Goal: Task Accomplishment & Management: Use online tool/utility

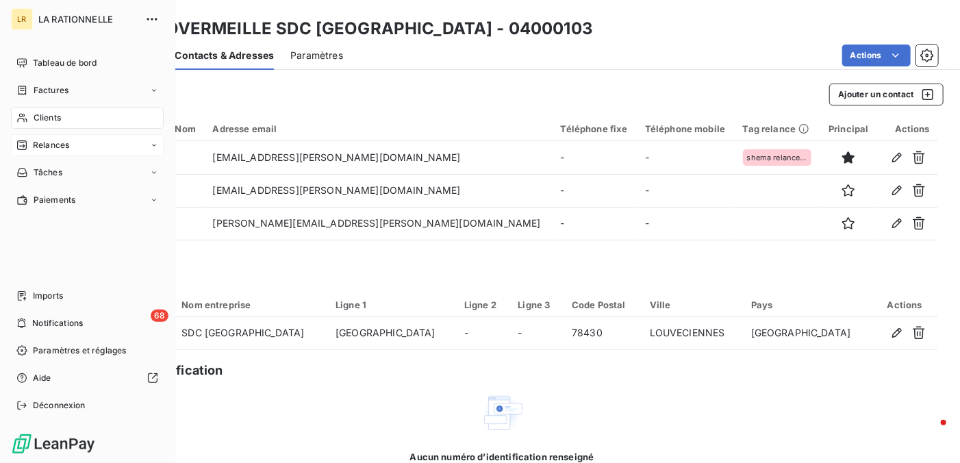
click at [55, 144] on span "Relances" at bounding box center [51, 145] width 36 height 12
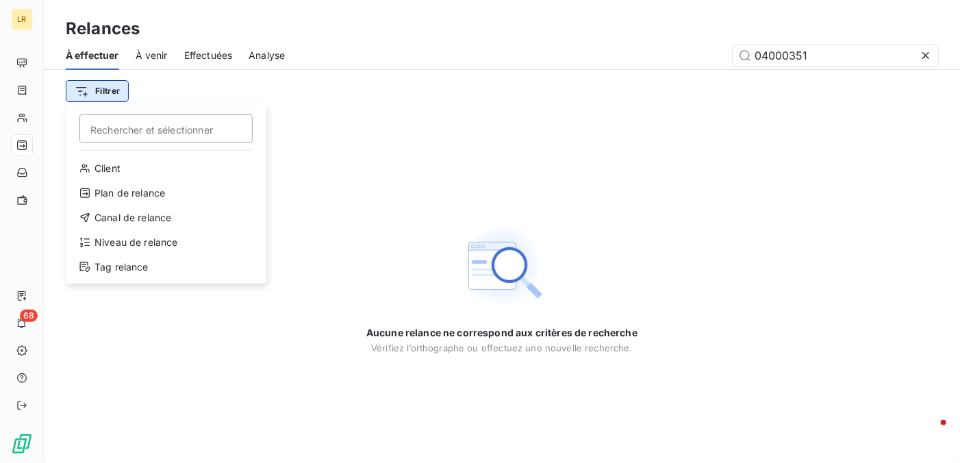
click at [103, 87] on html "LR 68 Relances À effectuer À venir Effectuées Analyse 04000351 Filtrer Recherch…" at bounding box center [480, 231] width 960 height 463
click at [136, 240] on div "Niveau de relance" at bounding box center [166, 242] width 190 height 22
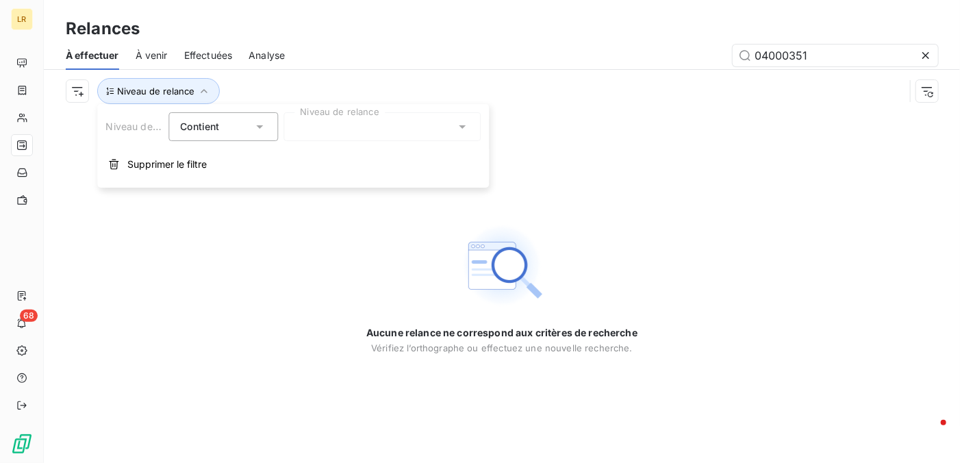
click at [305, 128] on div at bounding box center [381, 126] width 197 height 29
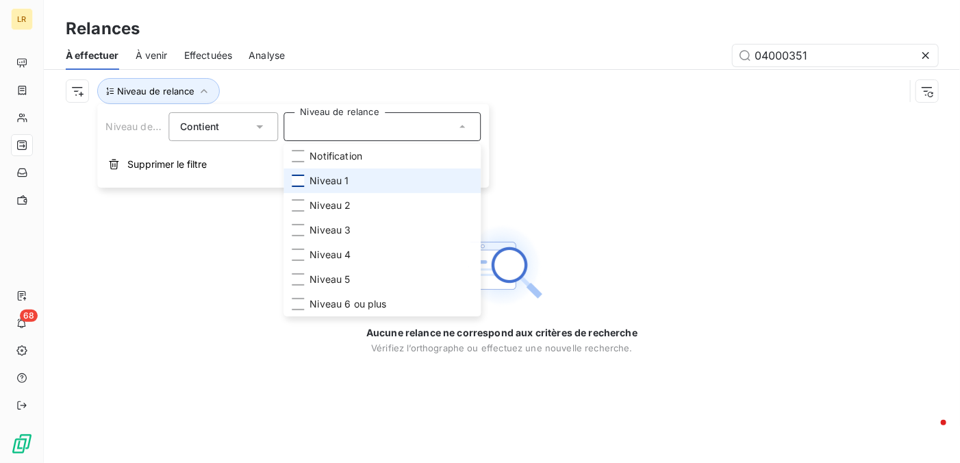
click at [296, 181] on div at bounding box center [298, 181] width 12 height 12
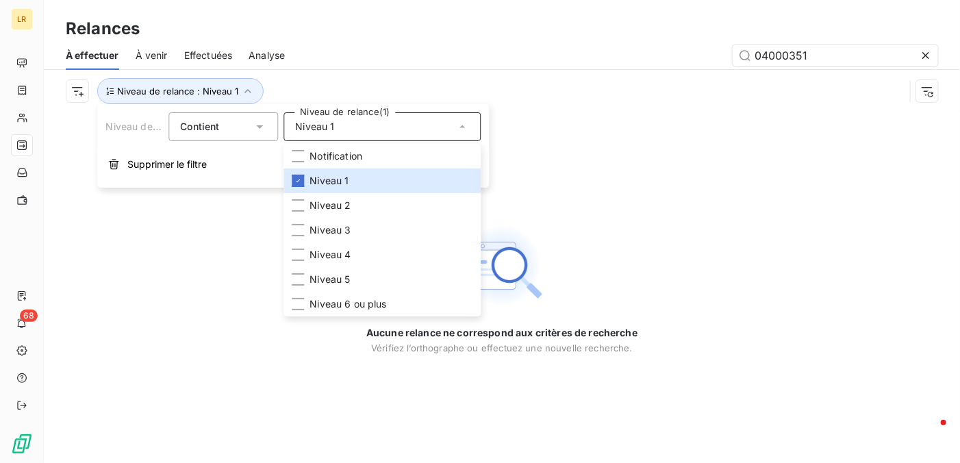
click at [724, 181] on div "Aucune relance ne correspond aux critères de recherche [PERSON_NAME] l’orthogra…" at bounding box center [502, 287] width 916 height 351
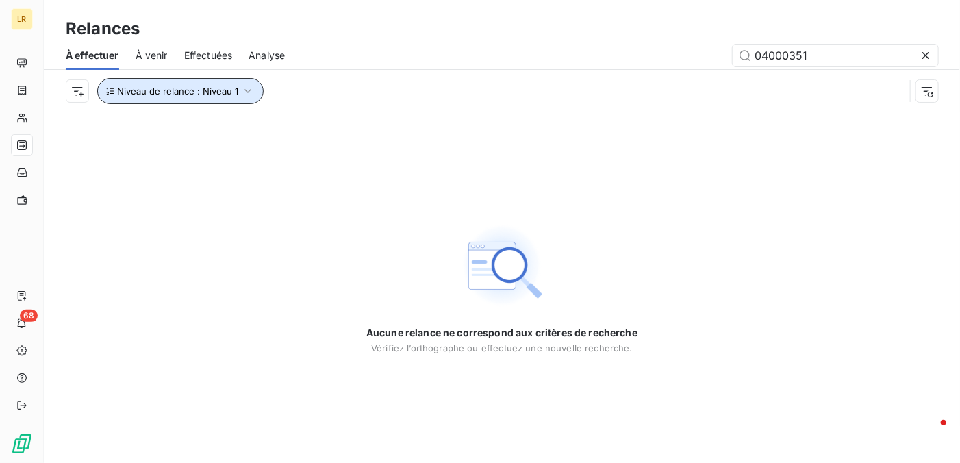
click at [244, 90] on icon "button" at bounding box center [247, 91] width 7 height 4
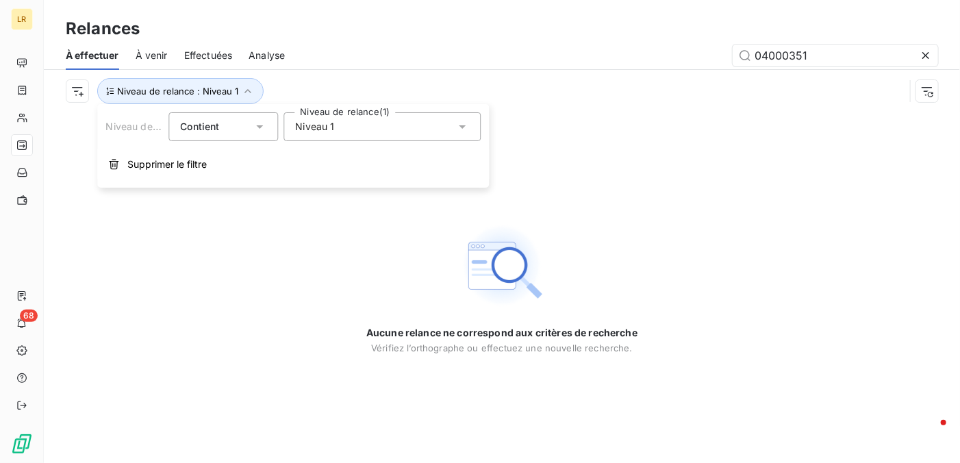
click at [460, 123] on icon at bounding box center [462, 127] width 14 height 14
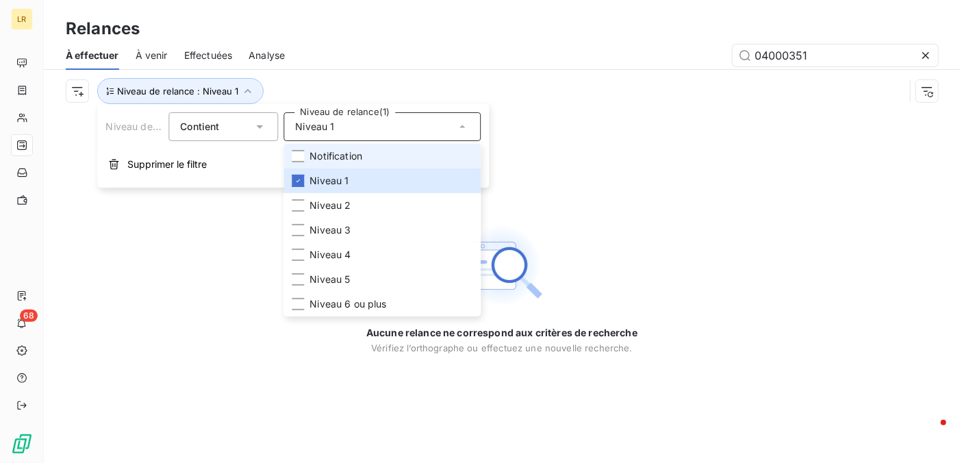
click at [293, 147] on li "Notification" at bounding box center [381, 156] width 197 height 25
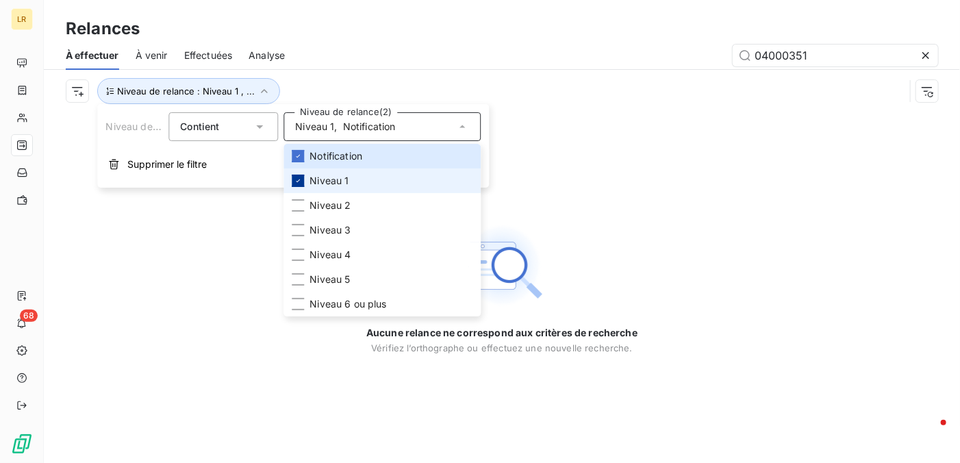
click at [296, 175] on div at bounding box center [298, 181] width 12 height 12
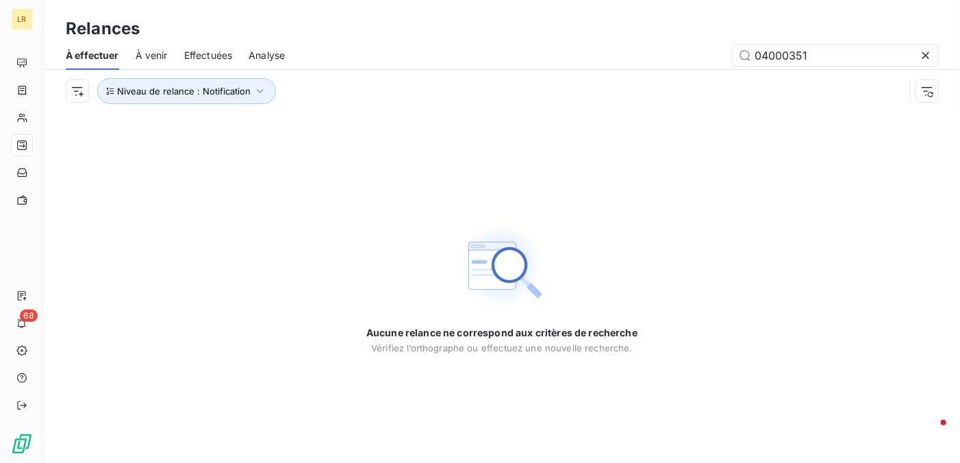
click at [589, 149] on div "Aucune relance ne correspond aux critères de recherche [PERSON_NAME] l’orthogra…" at bounding box center [502, 287] width 916 height 351
click at [262, 88] on icon "button" at bounding box center [260, 91] width 14 height 14
drag, startPoint x: 863, startPoint y: 59, endPoint x: 626, endPoint y: 61, distance: 237.6
click at [626, 61] on div "04000351" at bounding box center [619, 56] width 637 height 22
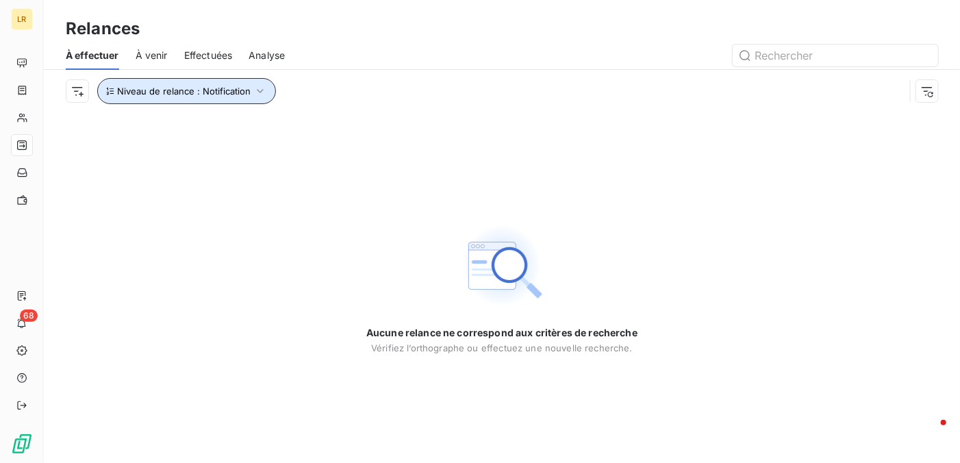
click at [258, 86] on icon "button" at bounding box center [260, 91] width 14 height 14
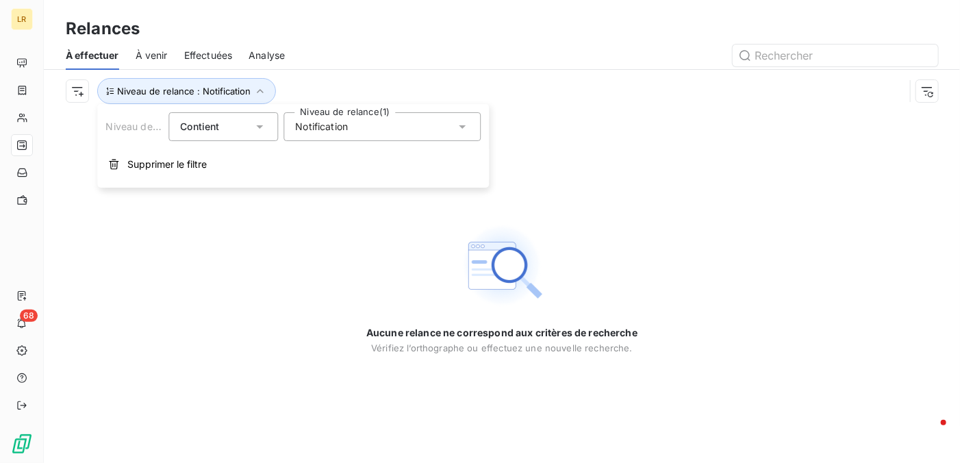
click at [466, 126] on icon at bounding box center [462, 127] width 14 height 14
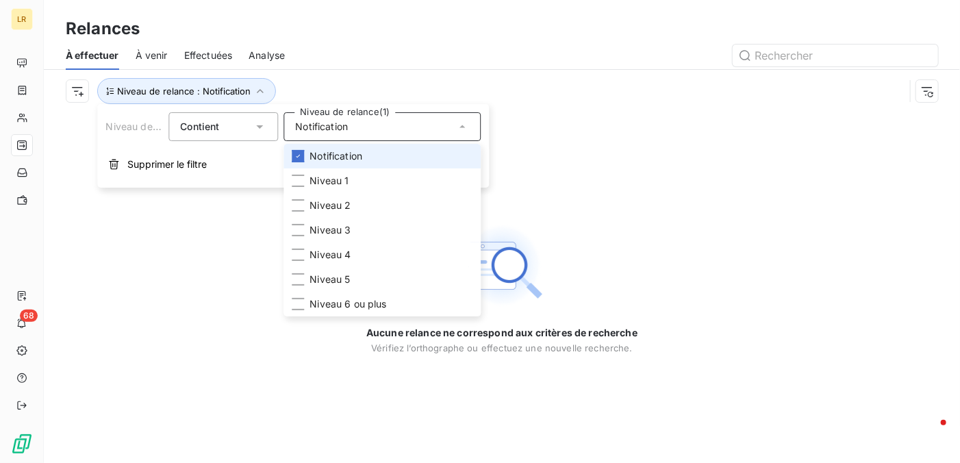
click at [300, 148] on li "Notification" at bounding box center [381, 156] width 197 height 25
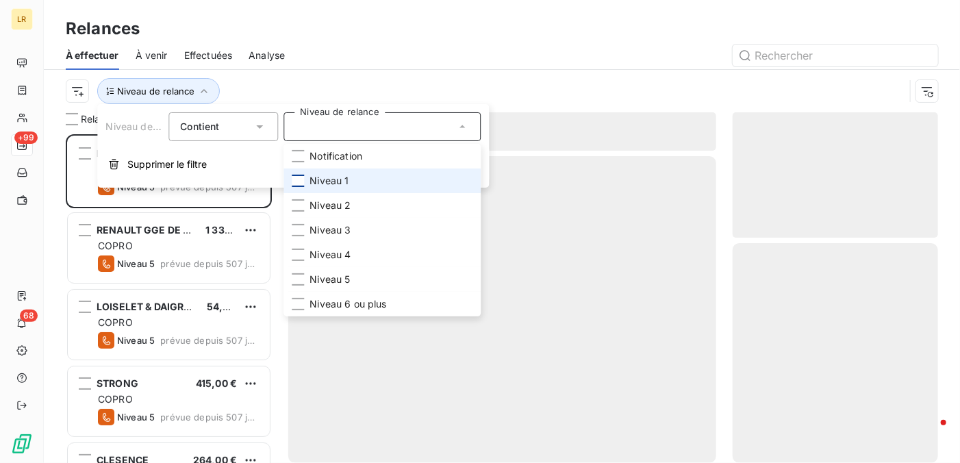
scroll to position [318, 195]
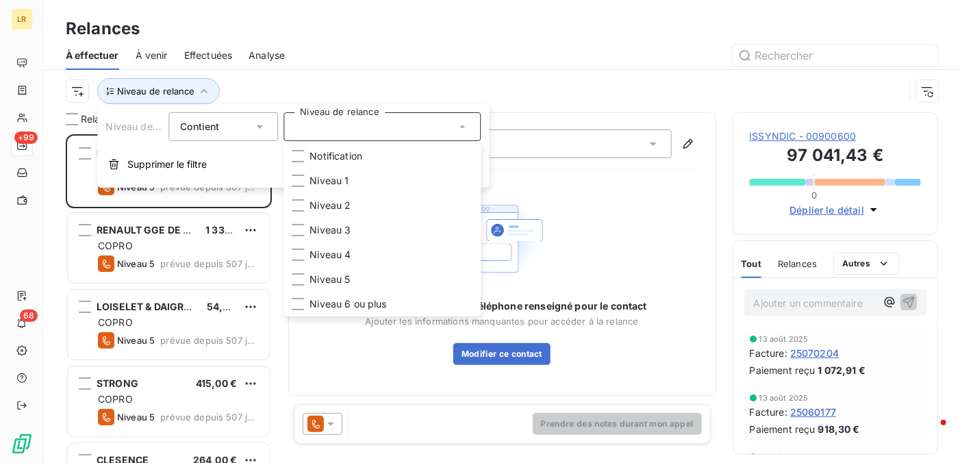
click at [498, 49] on div at bounding box center [619, 56] width 637 height 22
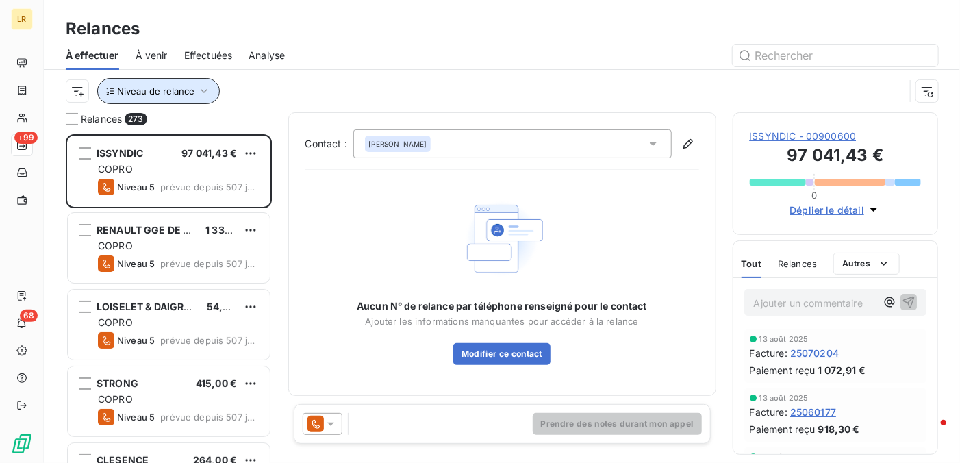
click at [200, 88] on icon "button" at bounding box center [204, 91] width 14 height 14
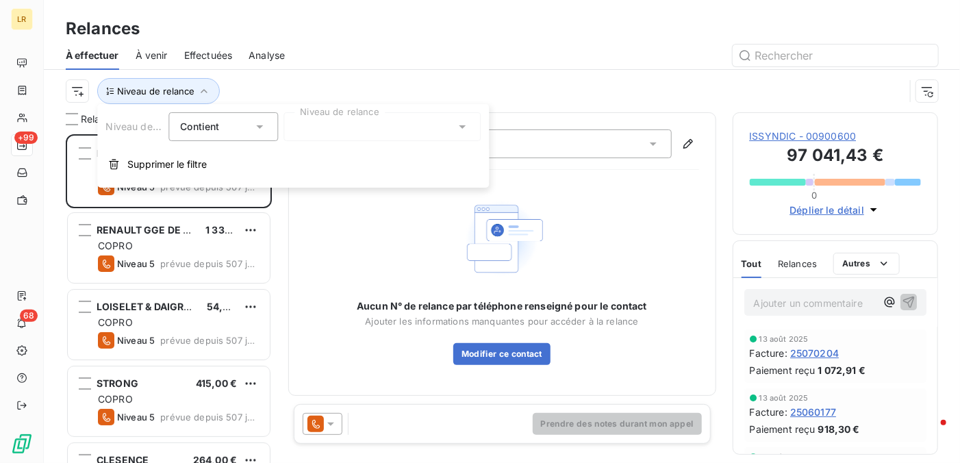
click at [329, 136] on div at bounding box center [381, 126] width 197 height 29
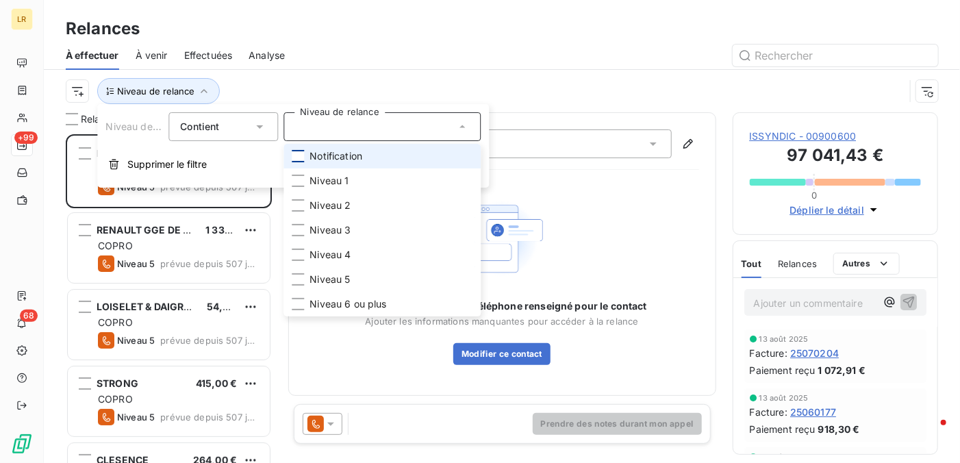
click at [294, 153] on div at bounding box center [298, 156] width 12 height 12
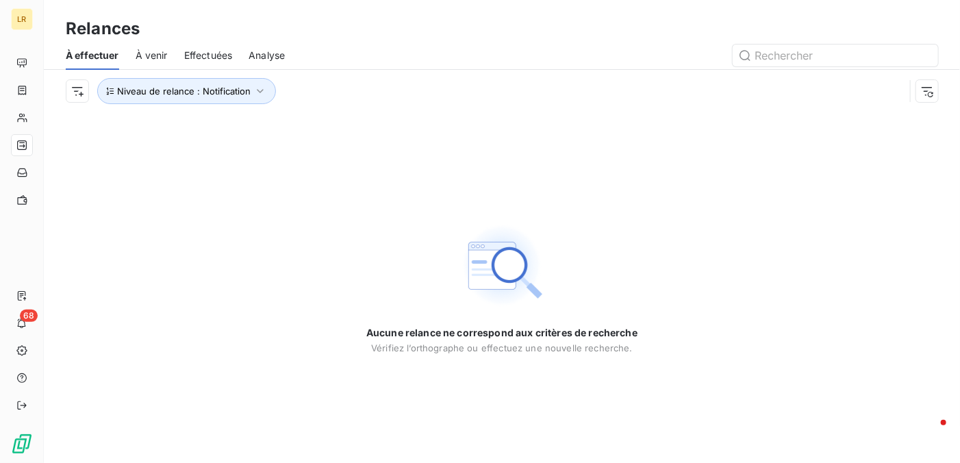
click at [417, 79] on div "Niveau de relance : Notification" at bounding box center [485, 91] width 839 height 26
click at [262, 88] on icon "button" at bounding box center [260, 91] width 14 height 14
click at [462, 123] on icon at bounding box center [462, 127] width 14 height 14
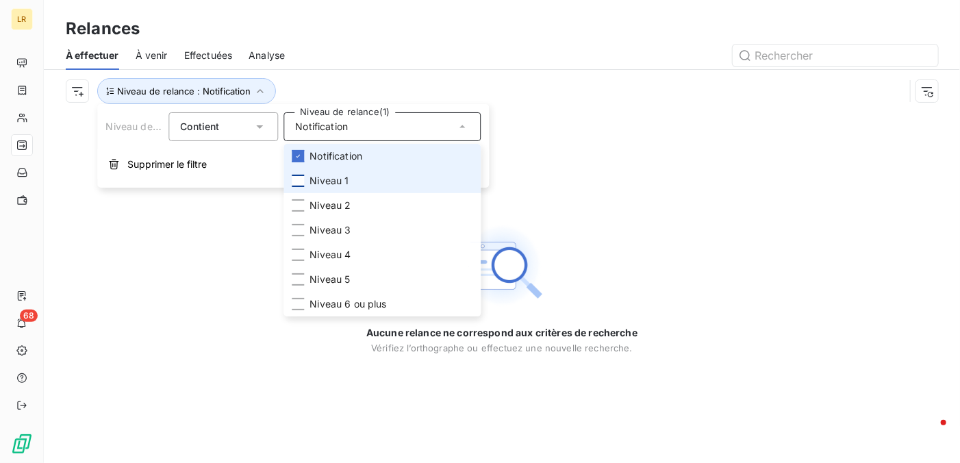
click at [296, 153] on icon at bounding box center [298, 156] width 8 height 8
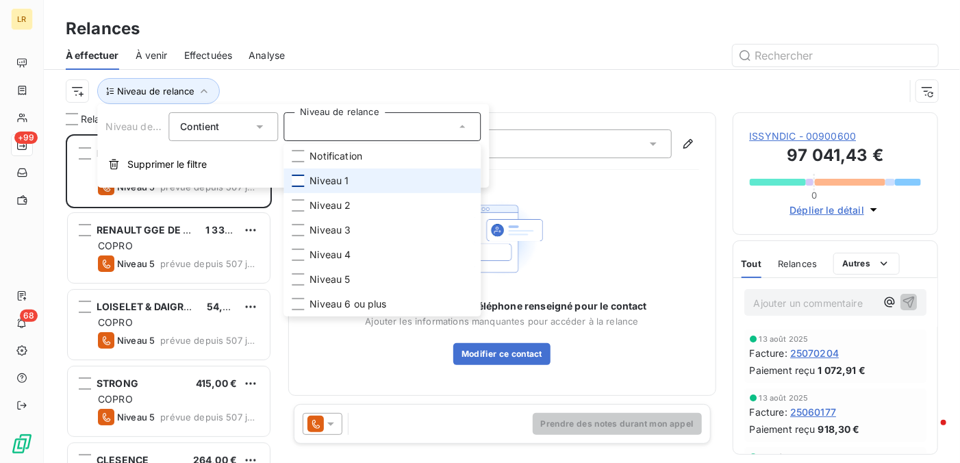
scroll to position [318, 195]
click at [294, 179] on div at bounding box center [298, 181] width 12 height 12
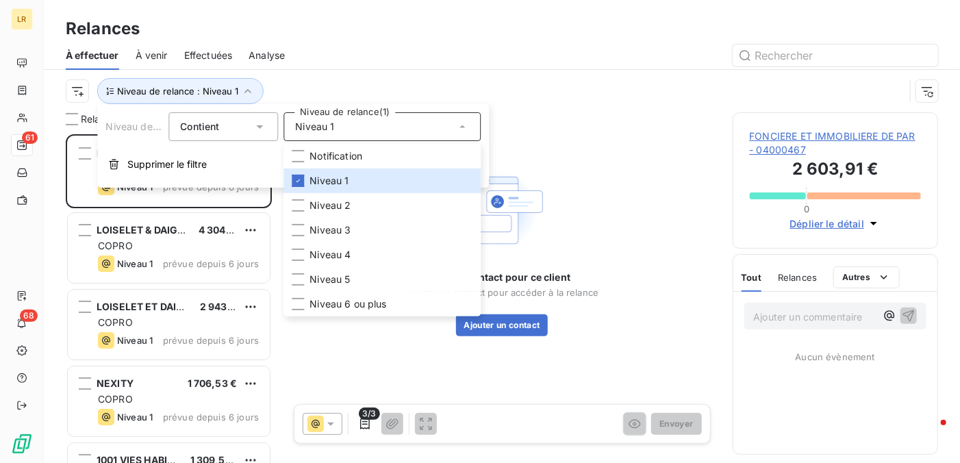
scroll to position [318, 195]
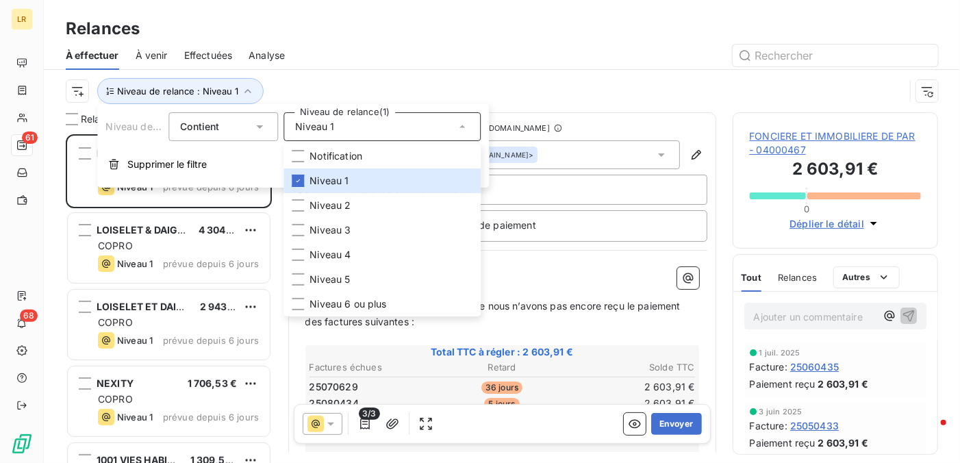
click at [380, 55] on div at bounding box center [619, 56] width 637 height 22
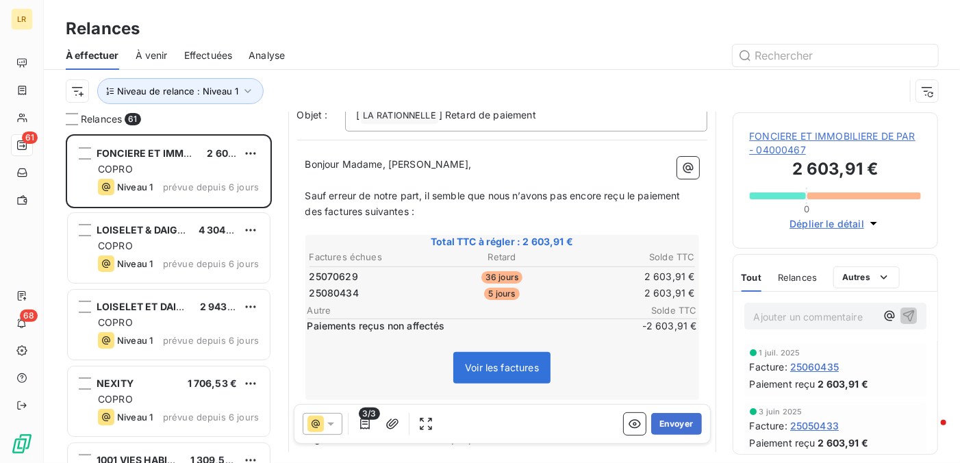
scroll to position [0, 0]
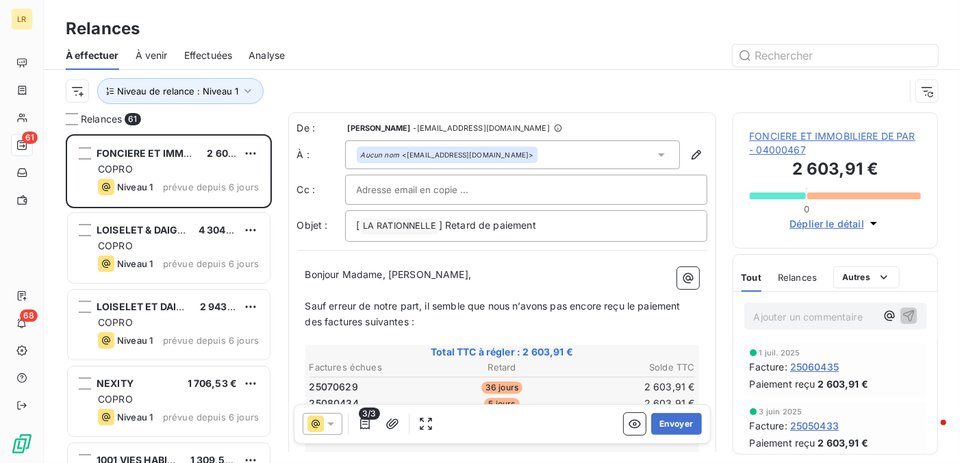
click at [802, 283] on span "Relances" at bounding box center [797, 277] width 39 height 11
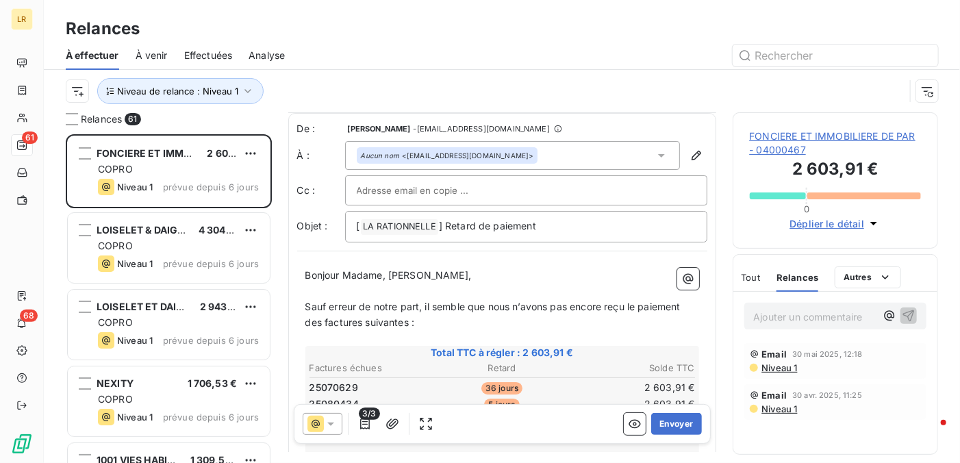
scroll to position [137, 0]
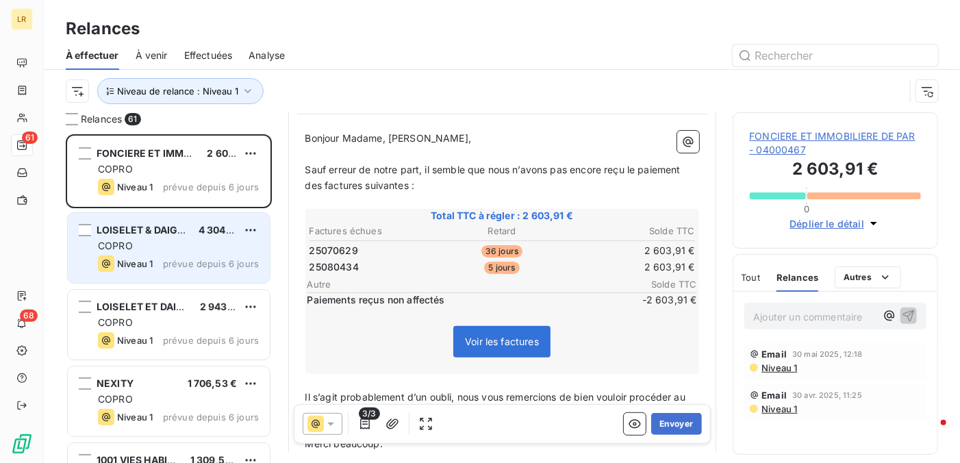
click at [182, 245] on div "COPRO" at bounding box center [178, 246] width 161 height 14
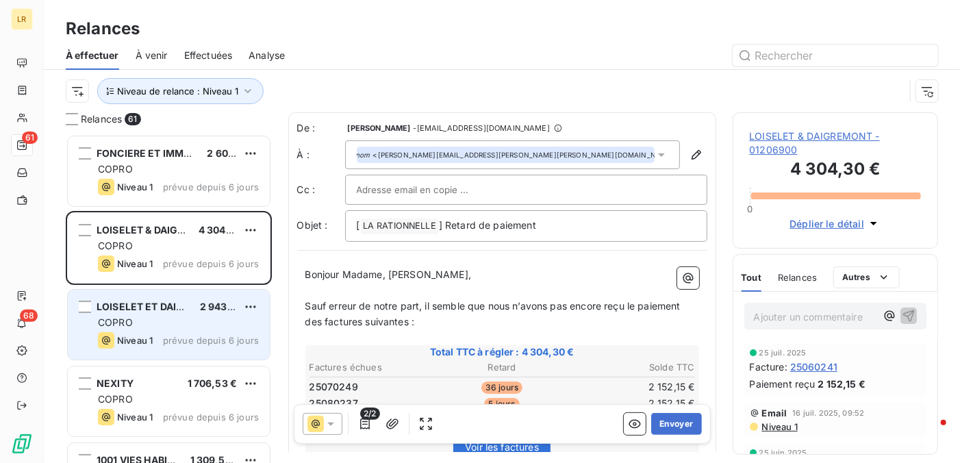
click at [166, 314] on div "LOISELET ET DAIGREMONT 2 943,52 € COPRO Niveau 1 prévue depuis 6 jours" at bounding box center [169, 325] width 202 height 70
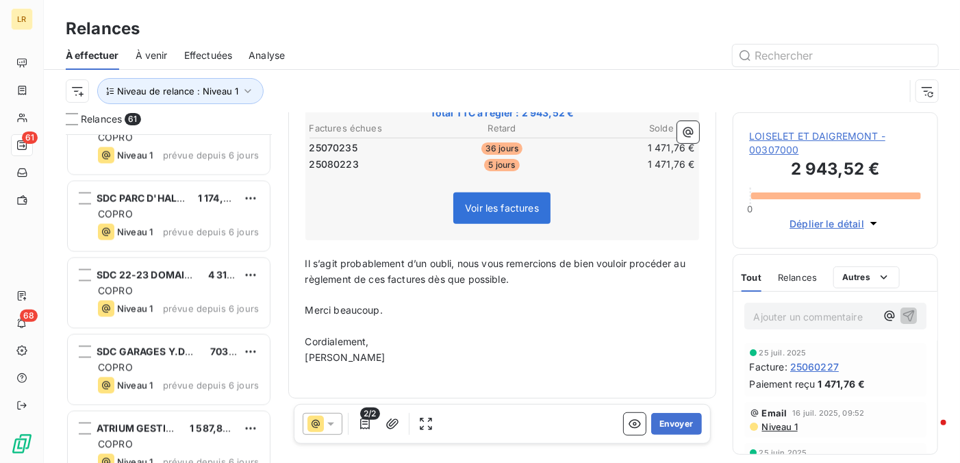
scroll to position [1301, 0]
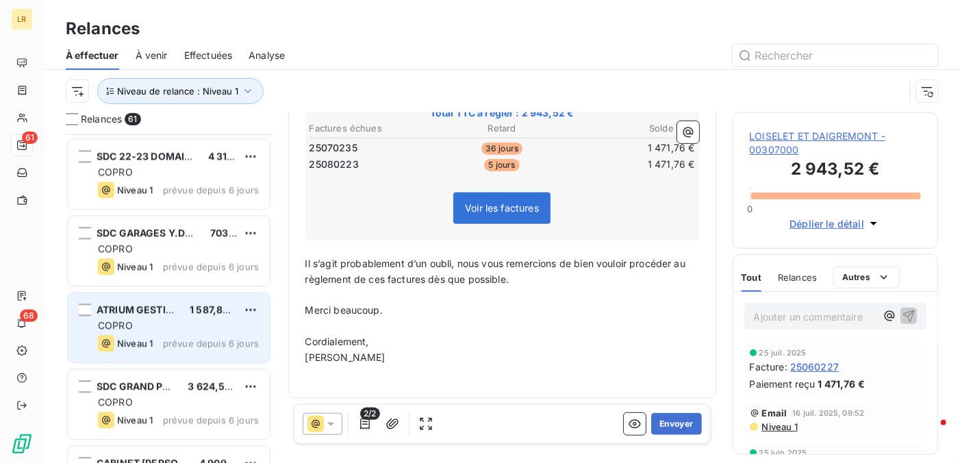
click at [131, 335] on div "Niveau 1" at bounding box center [125, 343] width 55 height 16
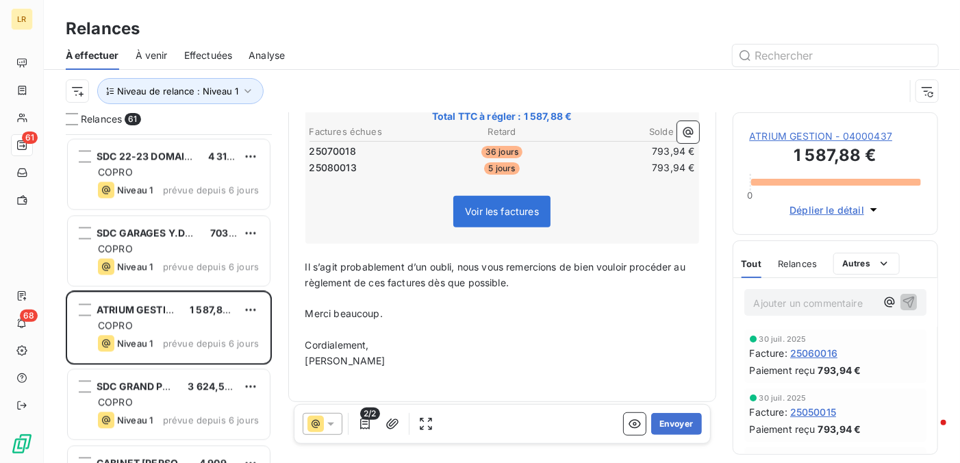
scroll to position [240, 0]
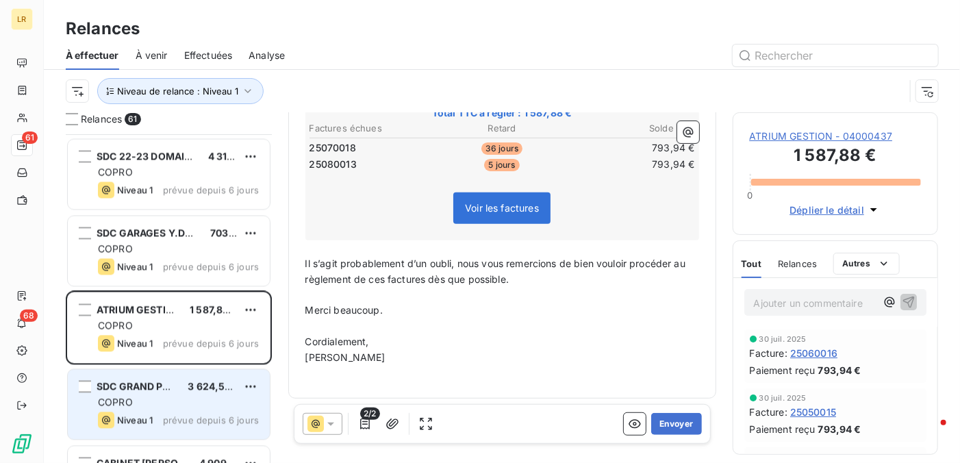
click at [161, 385] on span "SDC GRAND PARC" at bounding box center [140, 387] width 86 height 12
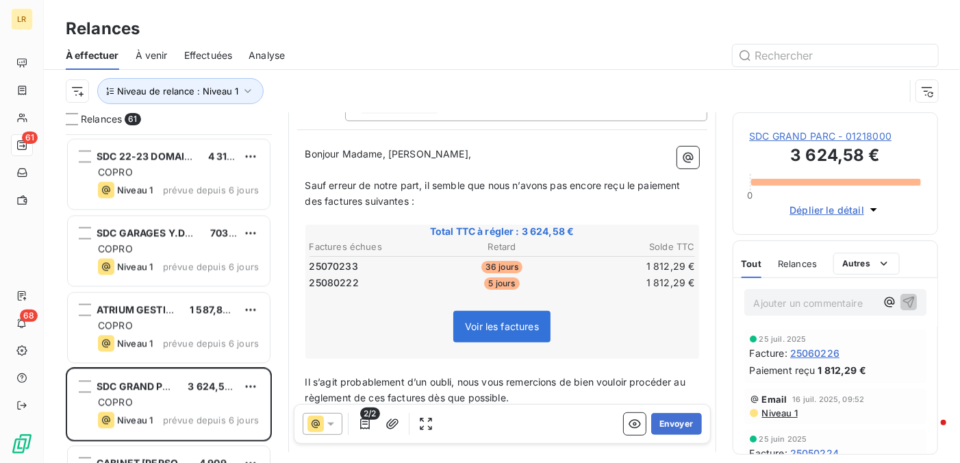
scroll to position [240, 0]
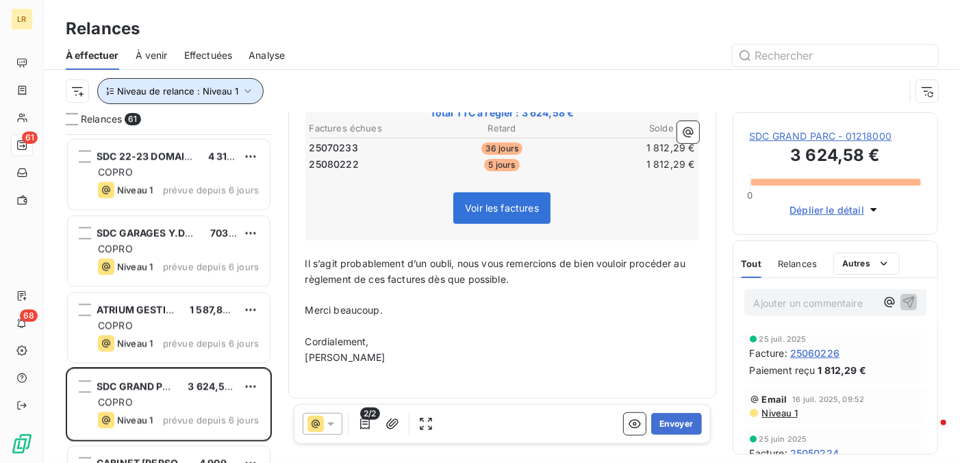
click at [251, 84] on button "Niveau de relance : Niveau 1" at bounding box center [180, 91] width 166 height 26
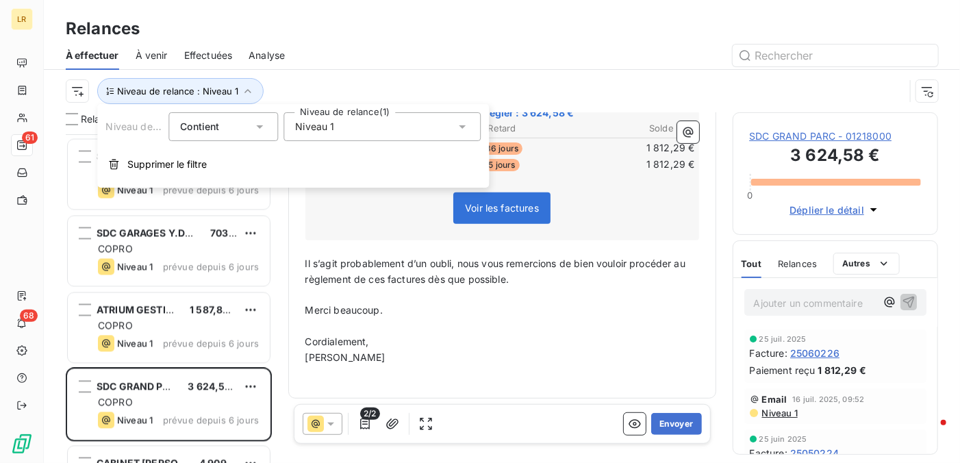
click at [460, 125] on icon at bounding box center [462, 127] width 14 height 14
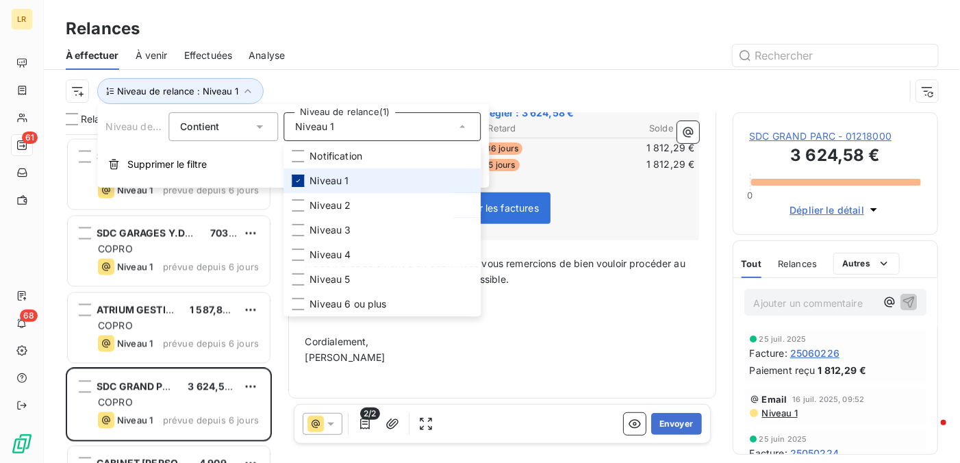
click at [297, 180] on icon at bounding box center [298, 181] width 8 height 8
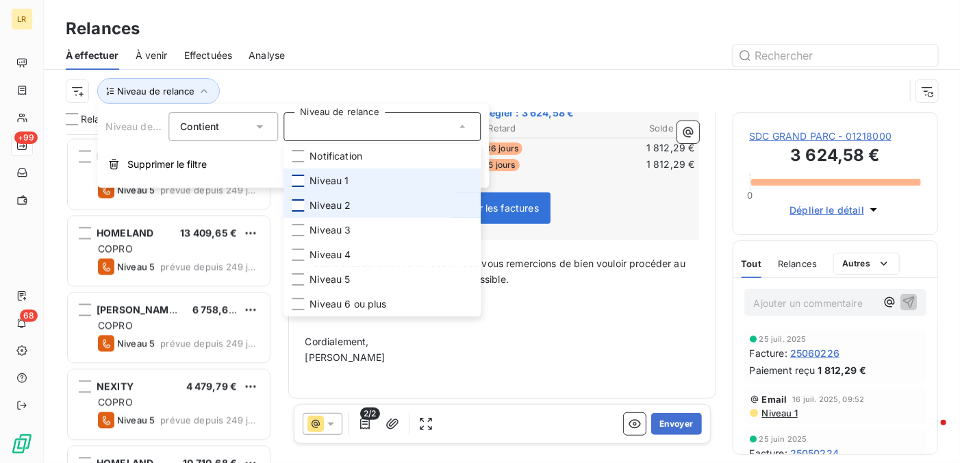
click at [299, 203] on div at bounding box center [298, 205] width 12 height 12
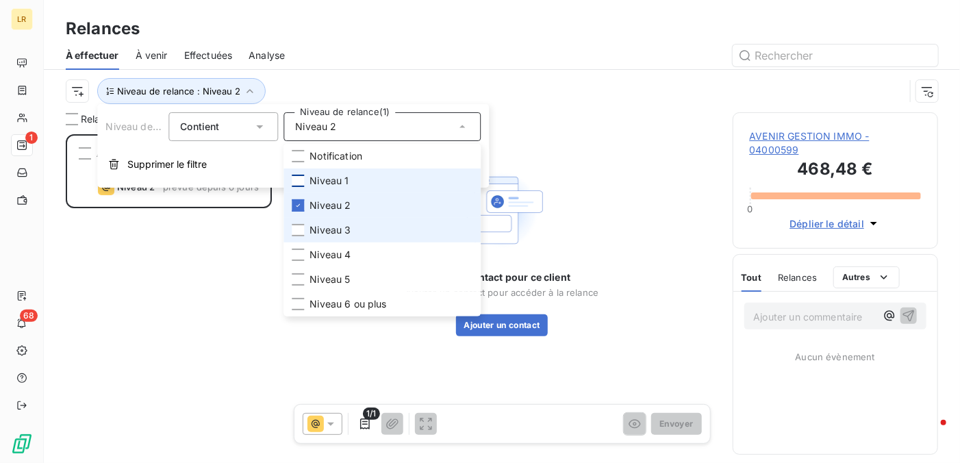
scroll to position [318, 195]
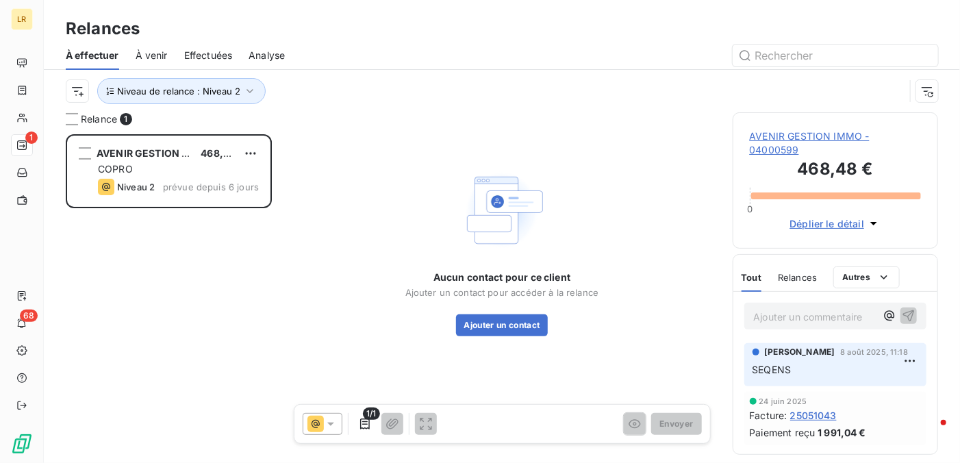
click at [329, 45] on div at bounding box center [619, 56] width 637 height 22
click at [361, 424] on icon "button" at bounding box center [365, 424] width 14 height 14
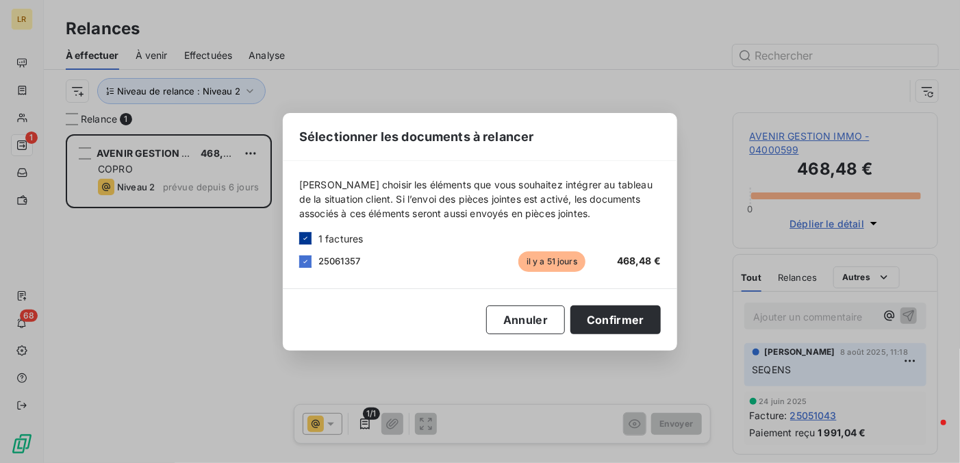
click at [307, 236] on icon at bounding box center [305, 238] width 8 height 8
click at [307, 258] on div at bounding box center [305, 261] width 12 height 12
click at [592, 315] on button "Confirmer" at bounding box center [615, 319] width 90 height 29
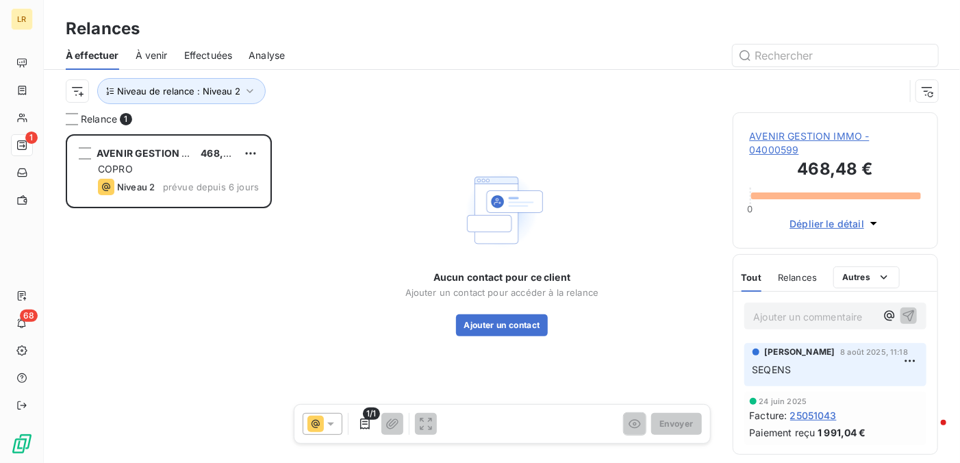
click at [821, 289] on div "Tout Relances Autres" at bounding box center [821, 277] width 159 height 29
click at [801, 283] on span "Relances" at bounding box center [797, 277] width 39 height 11
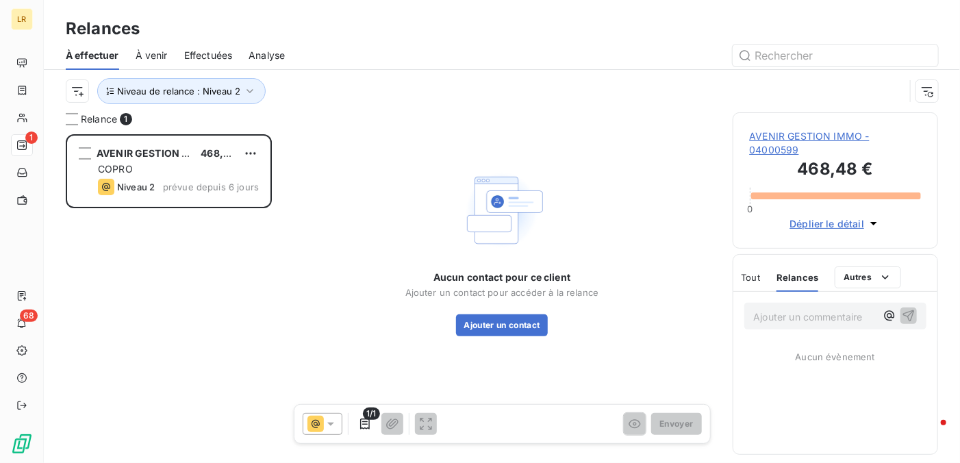
click at [331, 420] on icon at bounding box center [331, 424] width 14 height 14
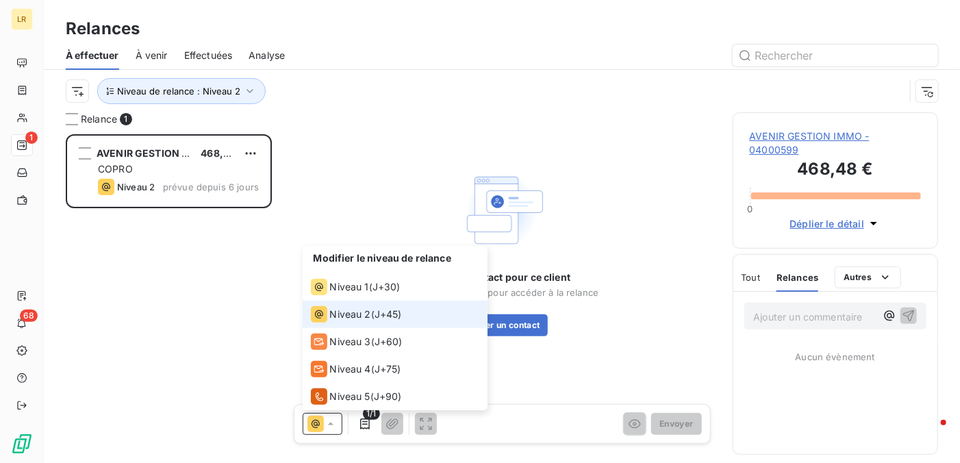
click at [335, 312] on span "Niveau 2" at bounding box center [350, 314] width 41 height 14
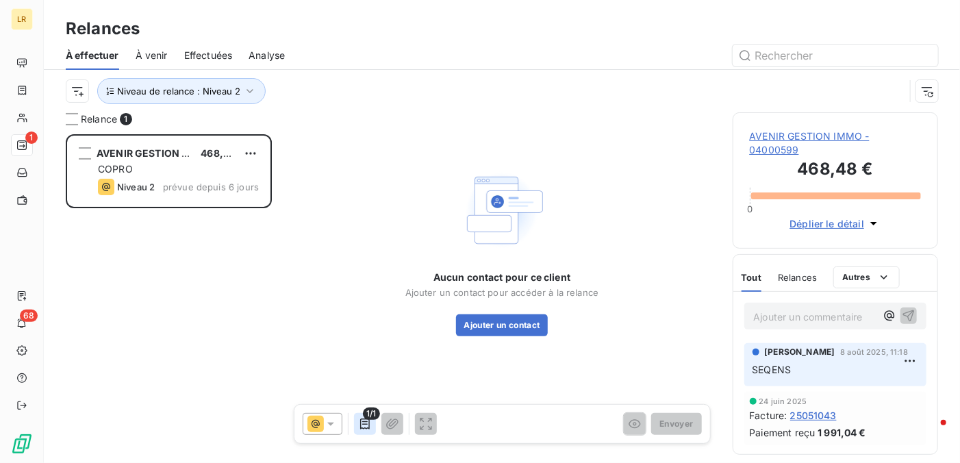
click at [365, 420] on icon "button" at bounding box center [365, 424] width 14 height 14
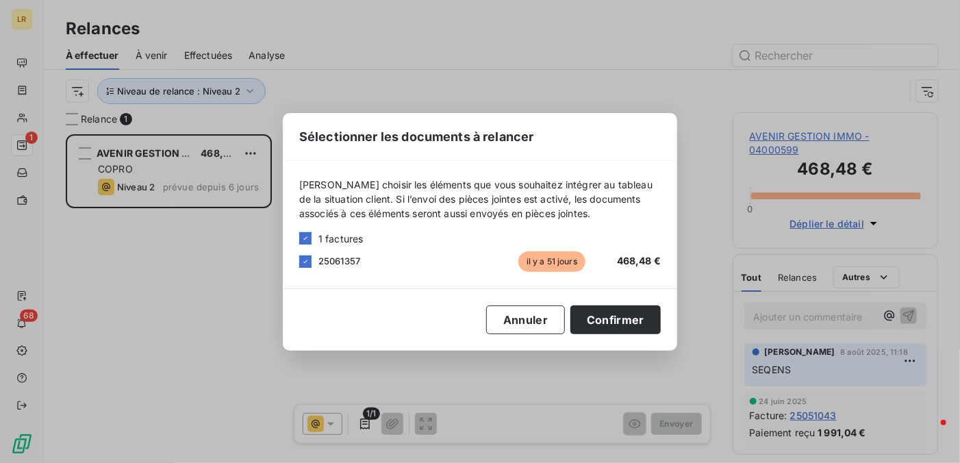
click at [652, 79] on div "Sélectionner les documents à relancer [PERSON_NAME] choisir les éléments que vo…" at bounding box center [480, 231] width 960 height 463
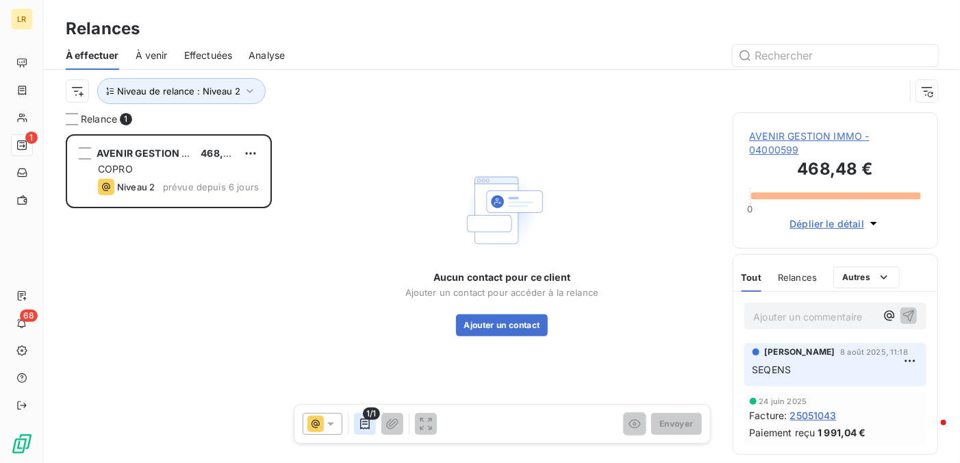
click at [364, 425] on icon "button" at bounding box center [365, 424] width 14 height 14
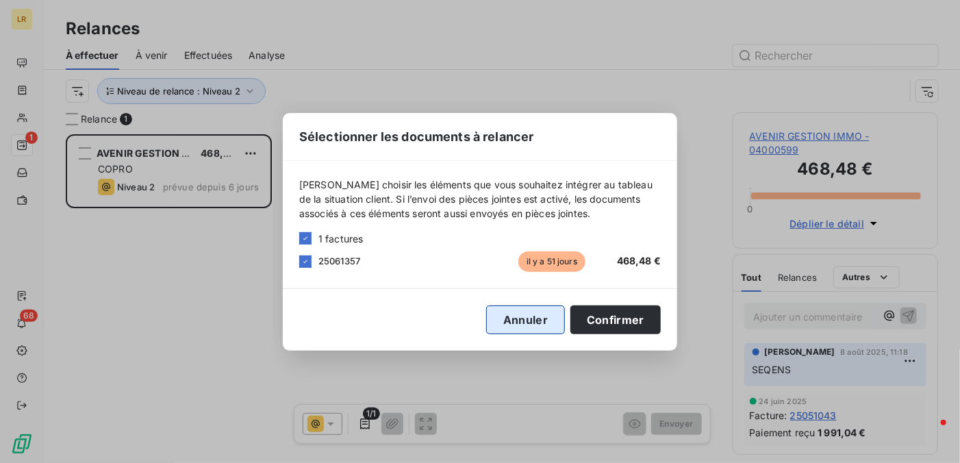
click at [526, 320] on button "Annuler" at bounding box center [525, 319] width 79 height 29
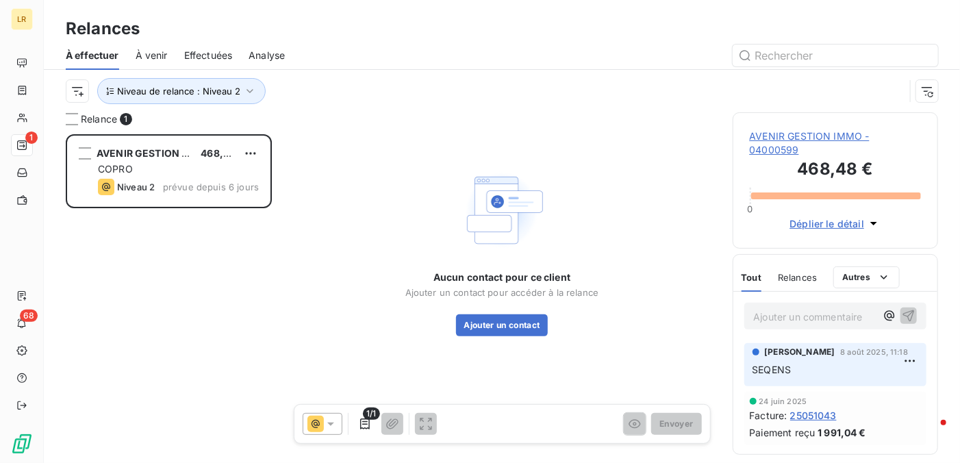
scroll to position [3, 0]
click at [796, 283] on span "Relances" at bounding box center [797, 277] width 39 height 11
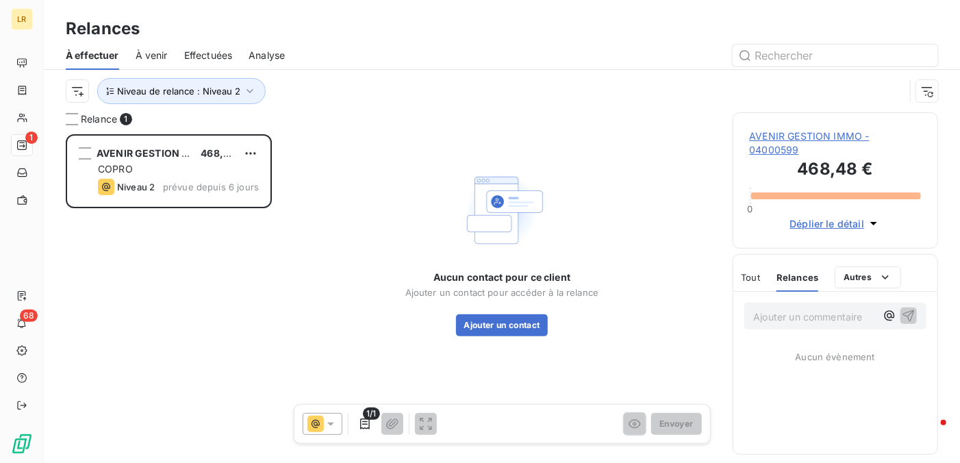
click at [315, 269] on div "Aucun contact pour ce client Ajouter un contact pour accéder à la relance Ajout…" at bounding box center [502, 251] width 428 height 278
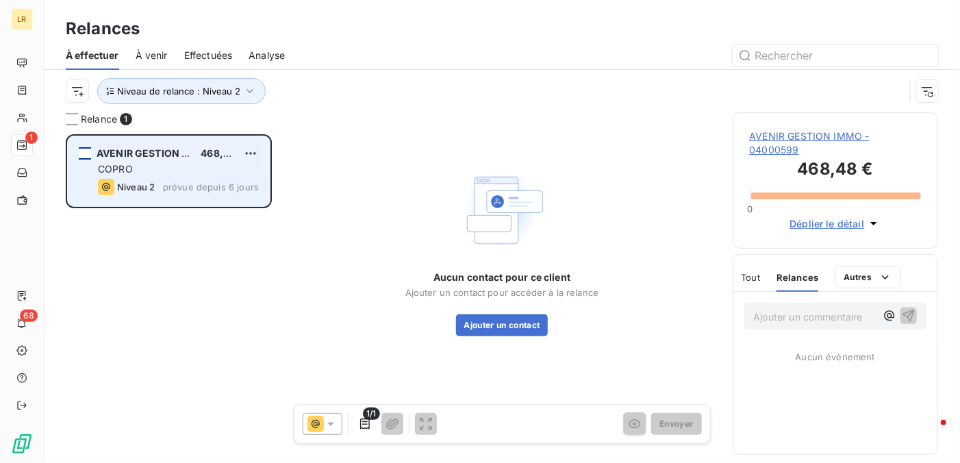
click at [84, 152] on div "grid" at bounding box center [85, 153] width 12 height 12
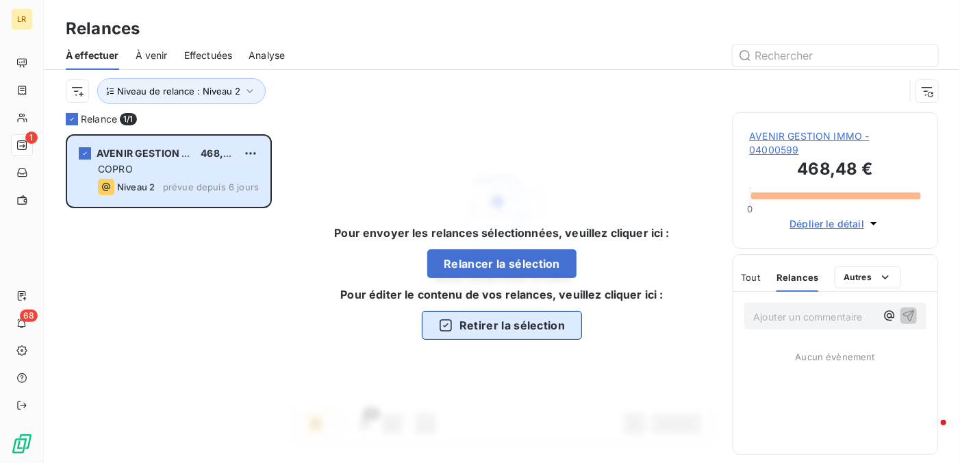
click at [501, 327] on button "Retirer la sélection" at bounding box center [502, 325] width 160 height 29
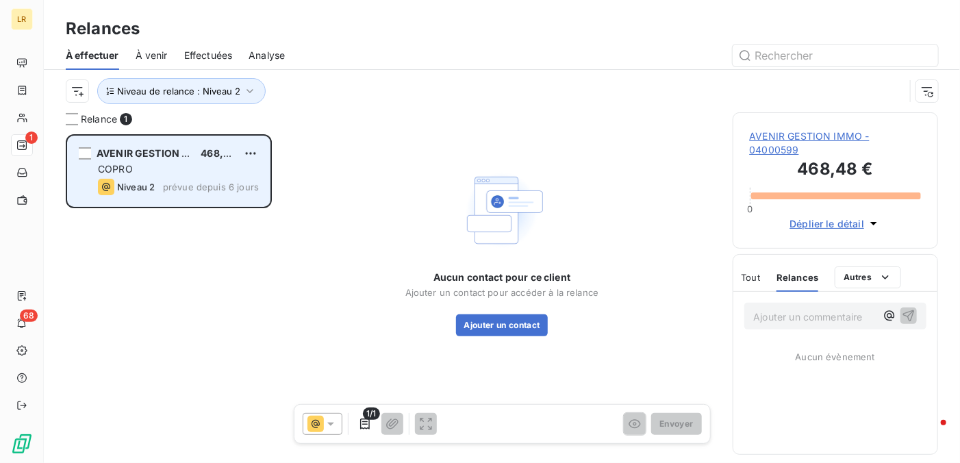
drag, startPoint x: 87, startPoint y: 150, endPoint x: 96, endPoint y: 158, distance: 12.1
click at [87, 149] on div "grid" at bounding box center [85, 153] width 12 height 12
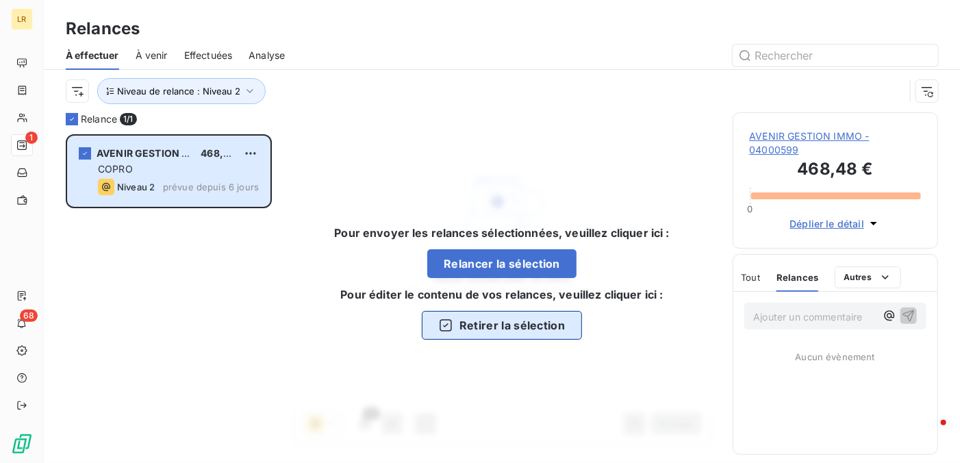
click at [485, 320] on button "Retirer la sélection" at bounding box center [502, 325] width 160 height 29
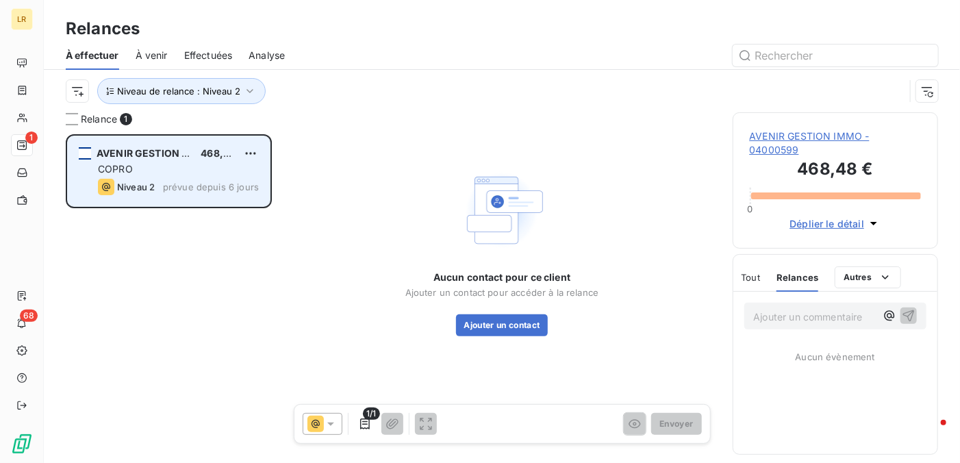
click at [84, 151] on div "grid" at bounding box center [85, 153] width 12 height 12
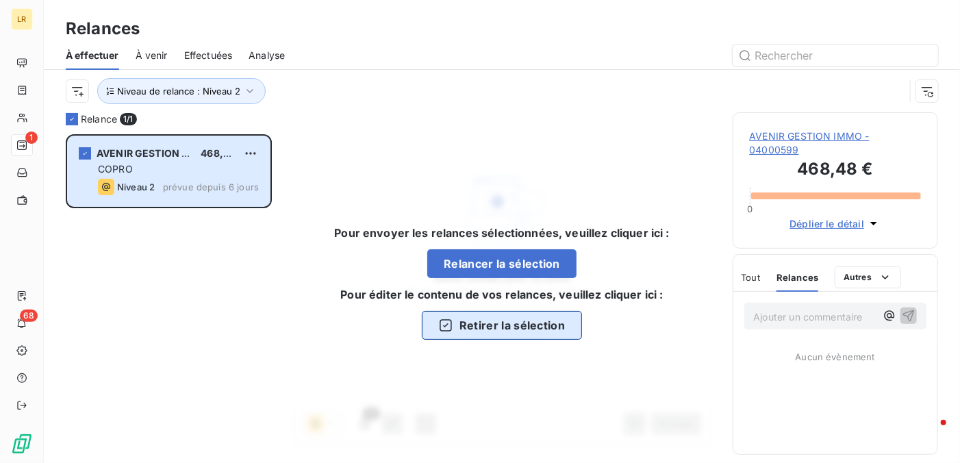
click at [444, 321] on icon "button" at bounding box center [446, 325] width 14 height 14
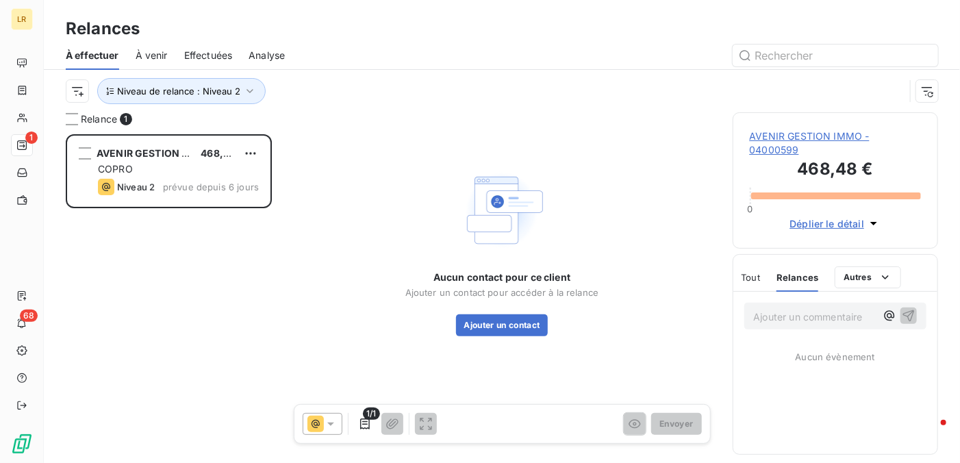
click at [164, 268] on div "AVENIR GESTION IMMO 468,48 € COPRO Niveau 2 prévue depuis 6 jours" at bounding box center [169, 298] width 206 height 329
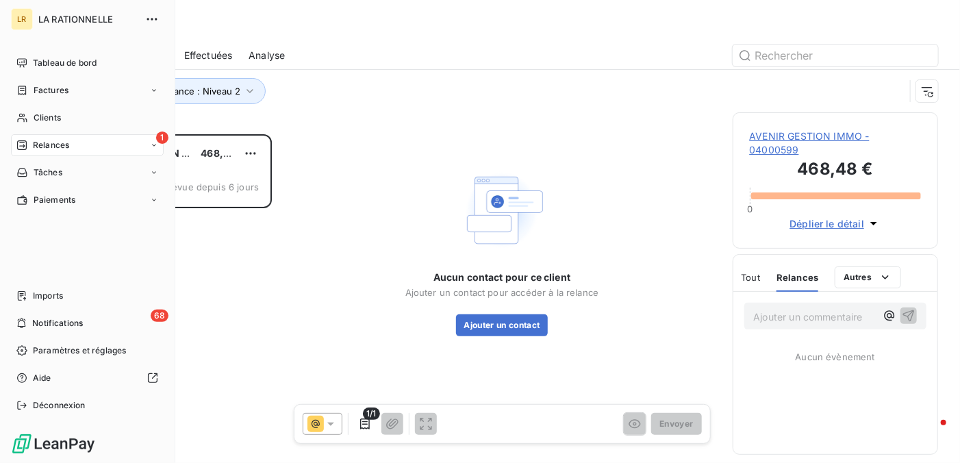
click at [20, 139] on div "Relances" at bounding box center [42, 145] width 53 height 12
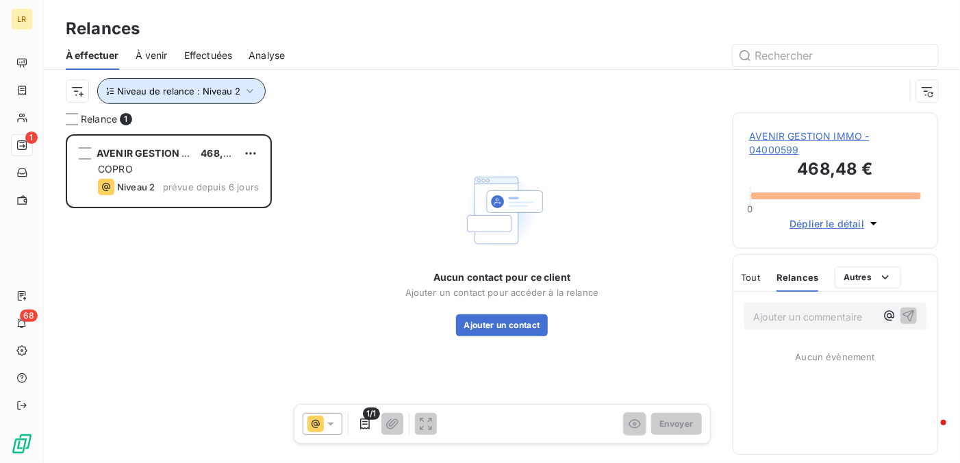
click at [244, 84] on icon "button" at bounding box center [250, 91] width 14 height 14
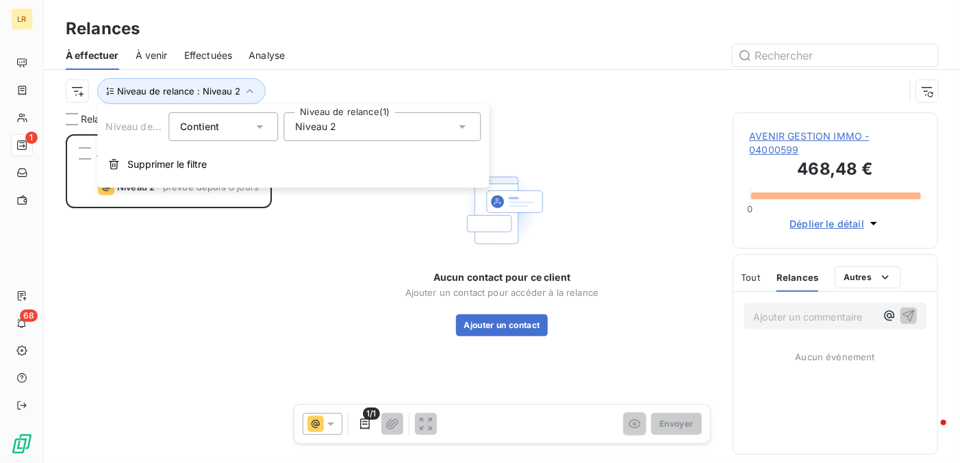
click at [463, 129] on icon at bounding box center [462, 127] width 14 height 14
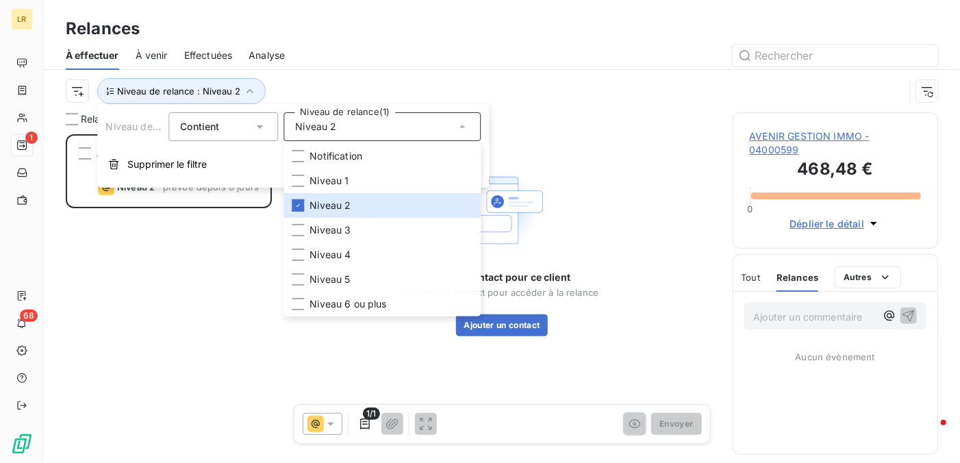
click at [331, 420] on icon at bounding box center [331, 424] width 14 height 14
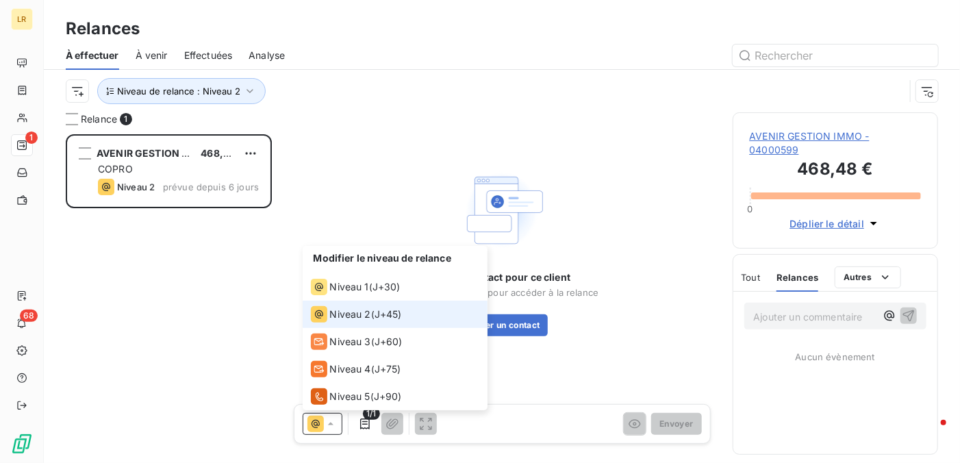
drag, startPoint x: 178, startPoint y: 339, endPoint x: 163, endPoint y: 324, distance: 21.3
click at [165, 325] on div "AVENIR GESTION IMMO 468,48 € COPRO Niveau 2 prévue depuis 6 jours" at bounding box center [169, 298] width 206 height 329
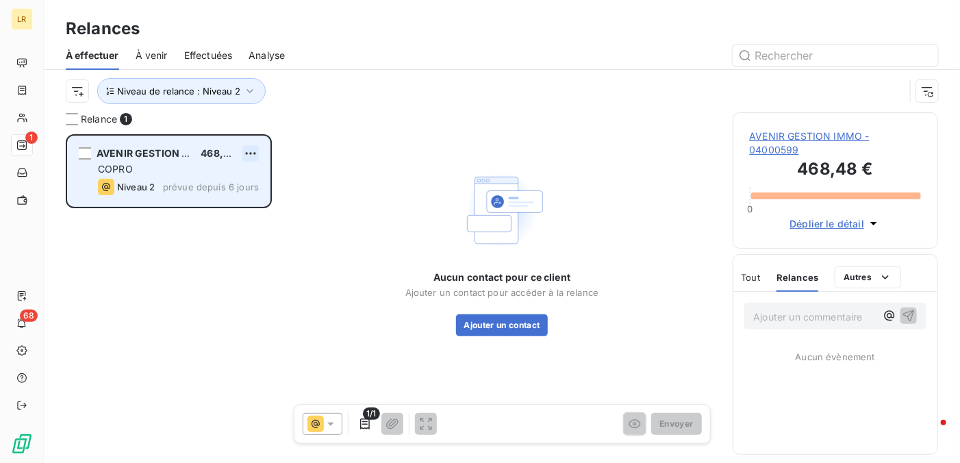
click at [252, 150] on html "LR 1 68 Relances À effectuer À venir Effectuées Analyse Niveau de relance : Niv…" at bounding box center [480, 231] width 960 height 463
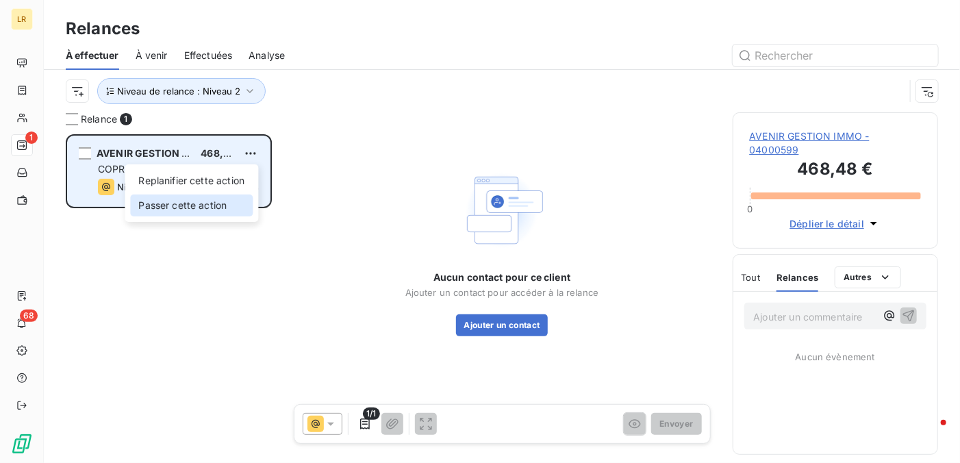
click at [153, 204] on div "Passer cette action" at bounding box center [191, 205] width 123 height 22
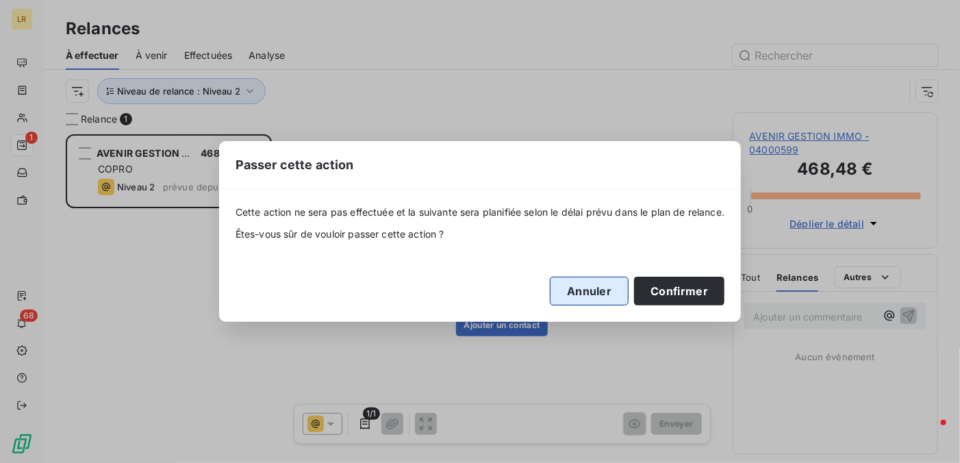
drag, startPoint x: 694, startPoint y: 288, endPoint x: 605, endPoint y: 284, distance: 89.1
click at [693, 289] on button "Confirmer" at bounding box center [679, 291] width 90 height 29
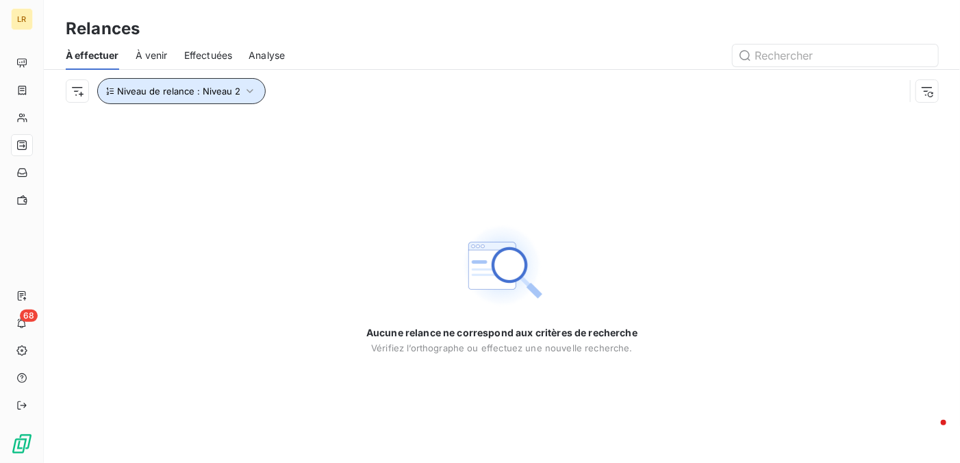
click at [248, 86] on icon "button" at bounding box center [250, 91] width 14 height 14
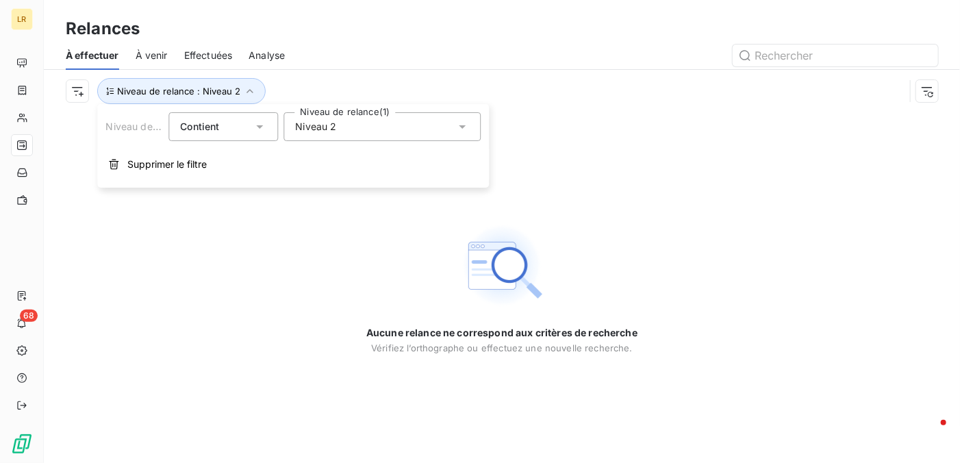
drag, startPoint x: 461, startPoint y: 129, endPoint x: 424, endPoint y: 134, distance: 38.0
click at [461, 128] on icon at bounding box center [462, 127] width 14 height 14
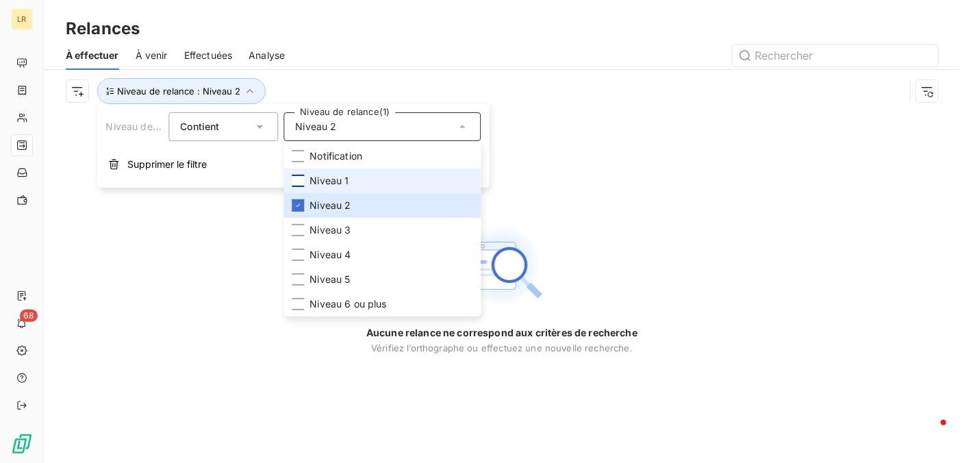
click at [296, 175] on div at bounding box center [298, 181] width 12 height 12
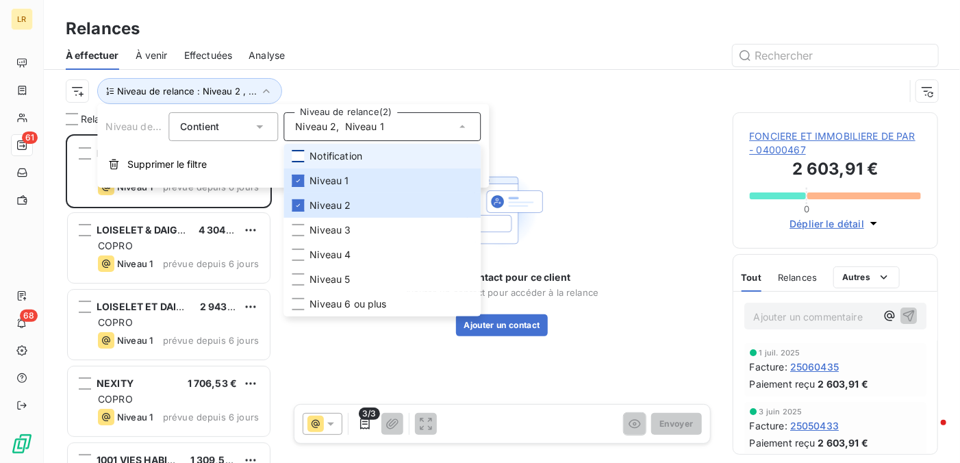
scroll to position [318, 195]
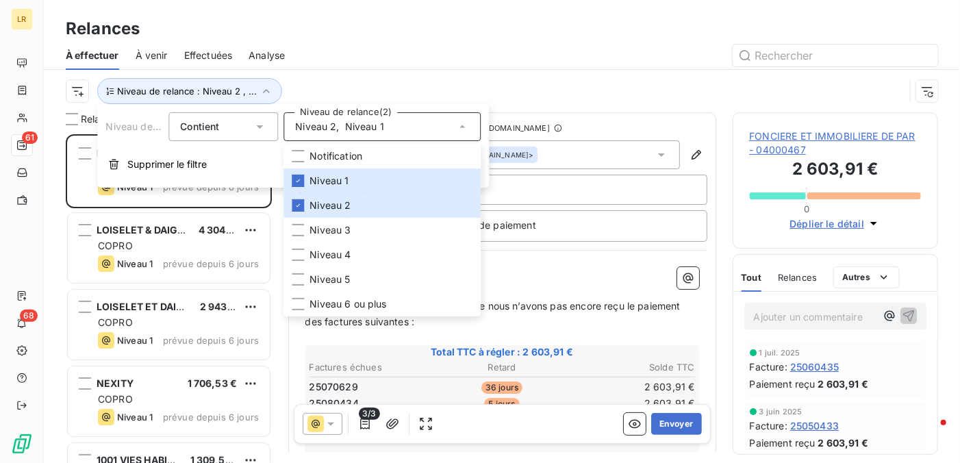
click at [446, 65] on div "À effectuer À venir Effectuées Analyse" at bounding box center [502, 55] width 916 height 29
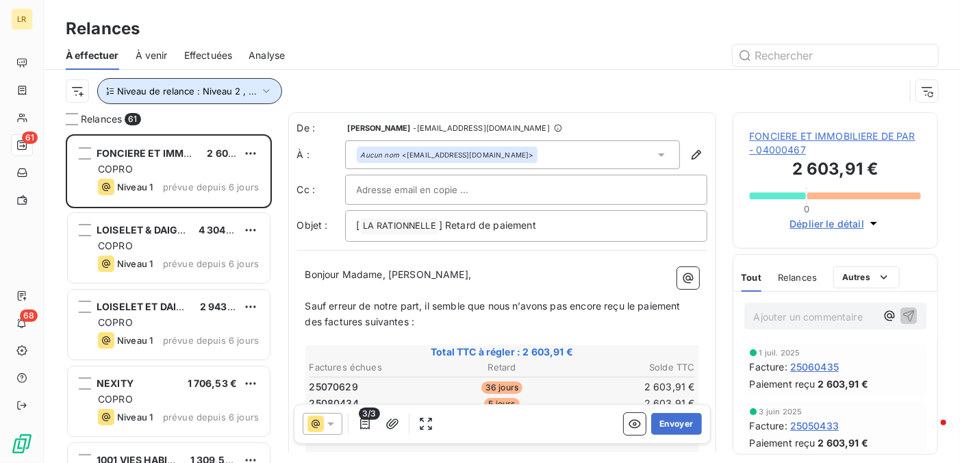
click at [255, 81] on button "Niveau de relance : Niveau 2 , ..." at bounding box center [189, 91] width 185 height 26
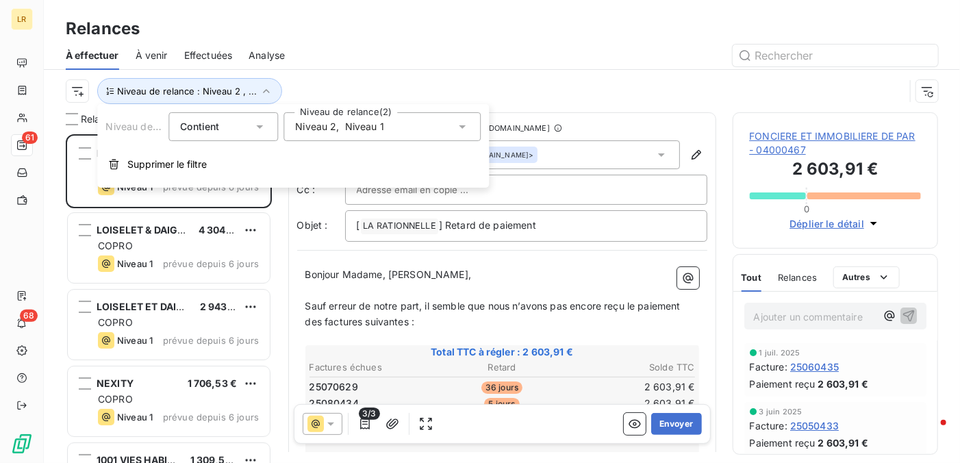
drag, startPoint x: 460, startPoint y: 127, endPoint x: 387, endPoint y: 131, distance: 73.4
click at [460, 128] on icon at bounding box center [462, 127] width 14 height 14
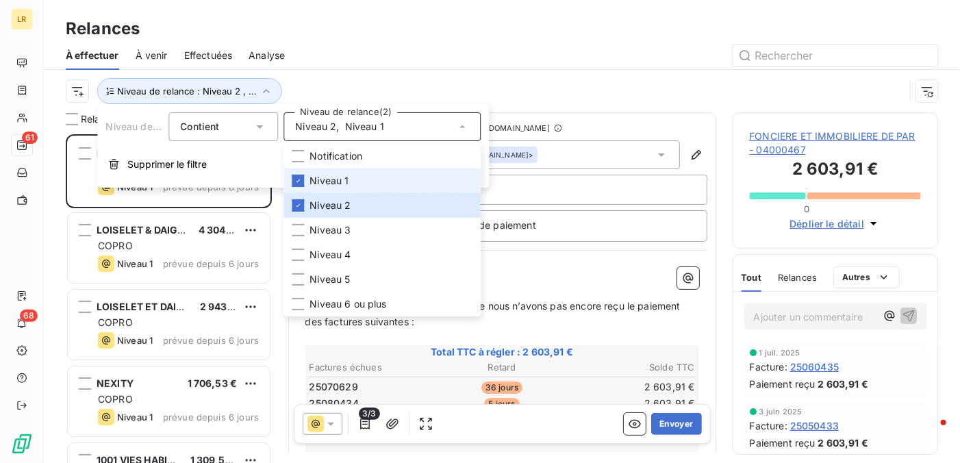
click at [294, 174] on li "Niveau 1" at bounding box center [381, 180] width 197 height 25
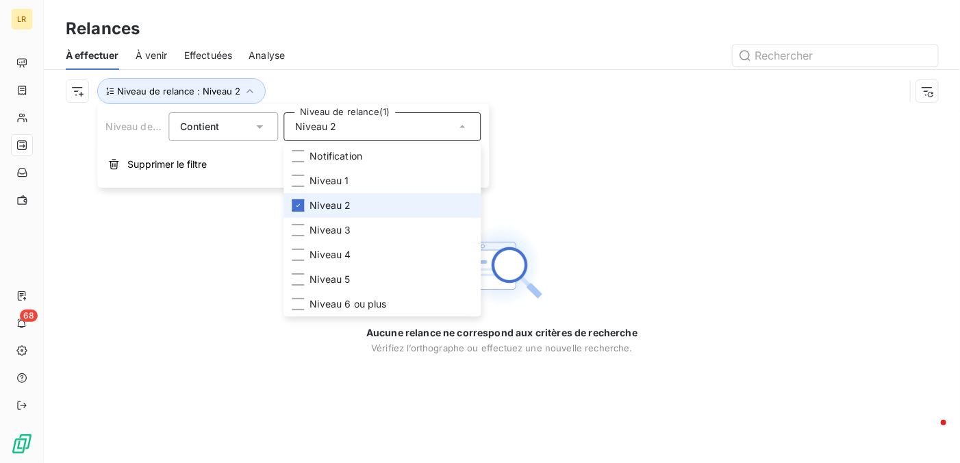
drag, startPoint x: 299, startPoint y: 197, endPoint x: 296, endPoint y: 212, distance: 15.3
click at [299, 203] on li "Niveau 2" at bounding box center [381, 205] width 197 height 25
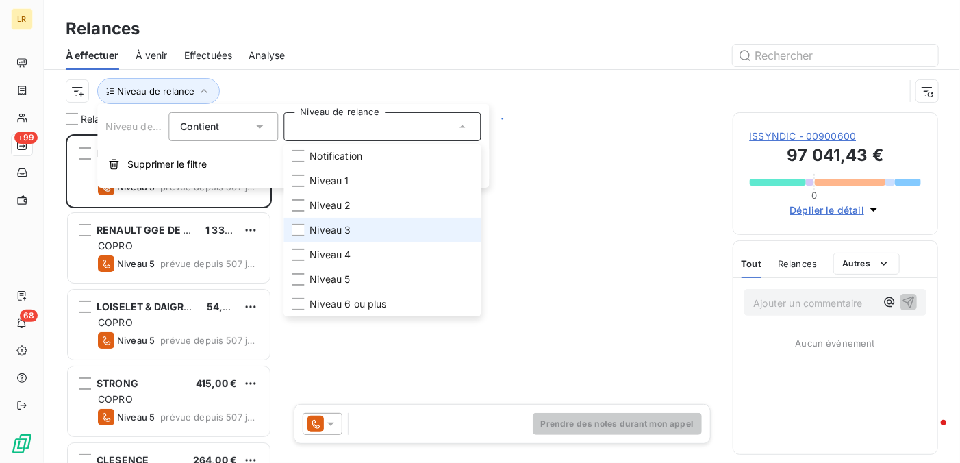
scroll to position [318, 195]
click at [296, 218] on li "Niveau 3" at bounding box center [381, 230] width 197 height 25
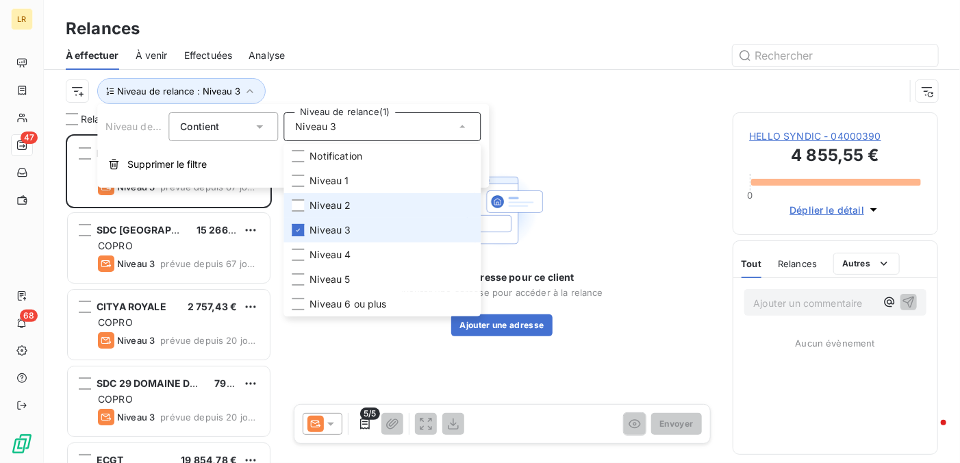
scroll to position [318, 195]
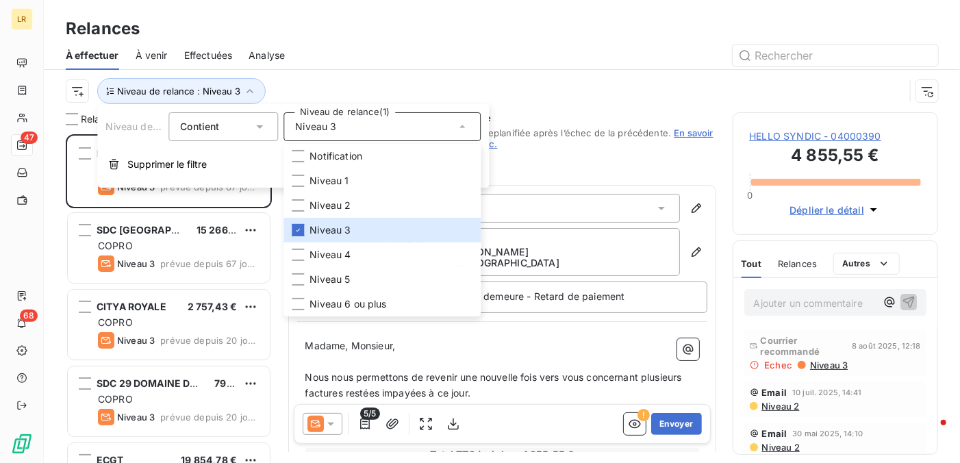
click at [487, 79] on div "Niveau de relance : Niveau 3" at bounding box center [485, 91] width 839 height 26
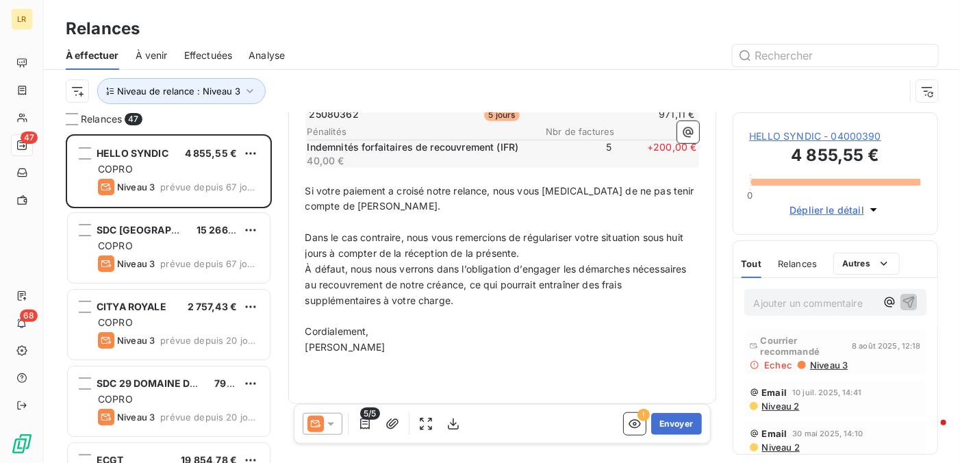
scroll to position [455, 0]
click at [827, 370] on span "Niveau 3" at bounding box center [828, 364] width 39 height 11
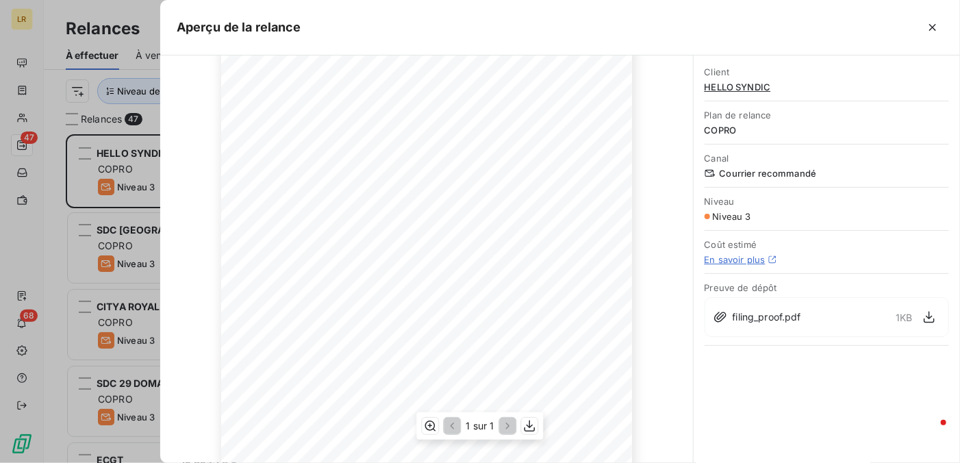
scroll to position [0, 0]
click at [531, 427] on icon "button" at bounding box center [530, 426] width 14 height 14
